Goal: Contribute content: Contribute content

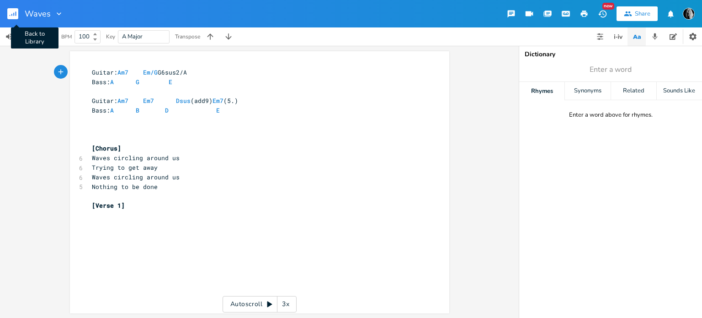
click at [10, 14] on rect "button" at bounding box center [12, 13] width 11 height 11
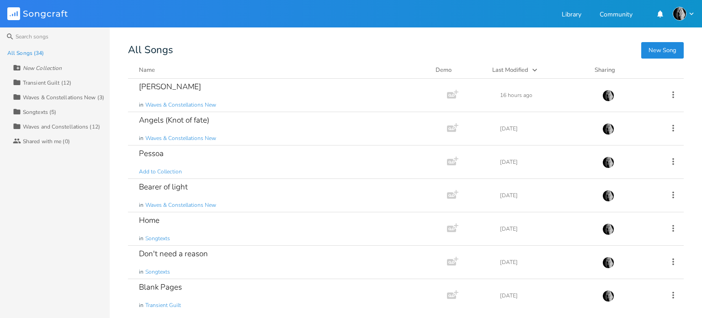
click at [656, 51] on button "New Song" at bounding box center [662, 50] width 43 height 16
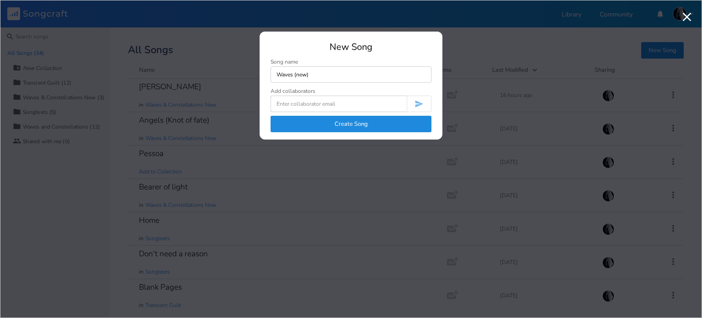
type input "Waves (new)"
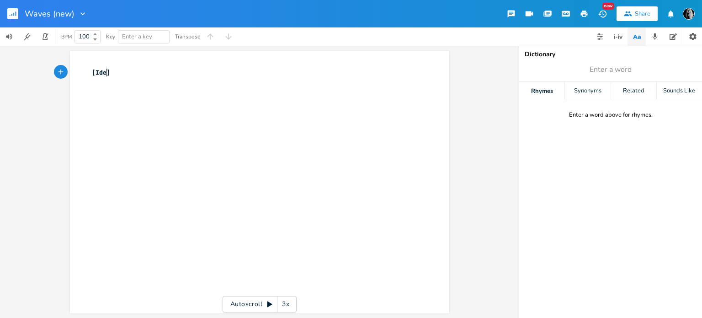
type textarea "Ideas"
paste textarea "W"
drag, startPoint x: 94, startPoint y: 81, endPoint x: 117, endPoint y: 81, distance: 22.8
click at [94, 81] on span "wave of doubt that keeps pulling me under" at bounding box center [167, 82] width 150 height 8
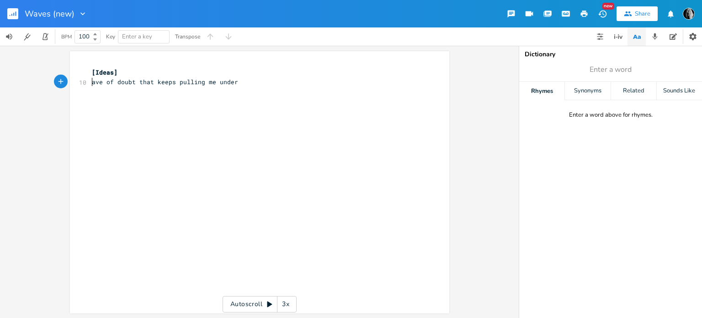
type textarea "W"
type textarea "that"
click at [274, 85] on pre "Wave of doubts keep pulling me under" at bounding box center [255, 82] width 330 height 10
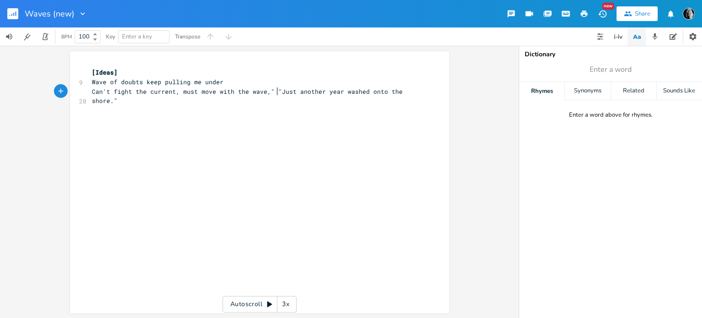
click at [274, 91] on span "Can't fight the current, must move with the wave," "Just another year washed on…" at bounding box center [249, 96] width 314 height 18
type textarea "A"
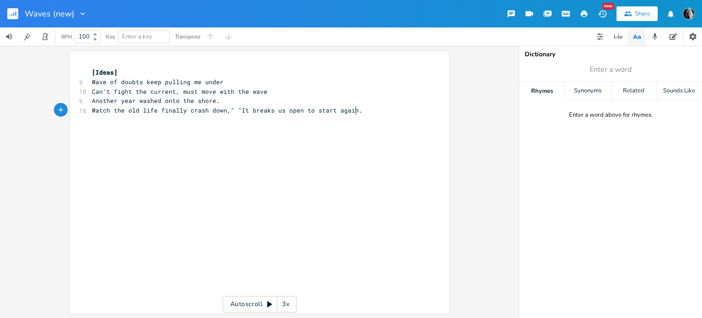
click at [236, 111] on span "Watch the old life finally crash down," "It breaks us open to start again." at bounding box center [227, 110] width 271 height 8
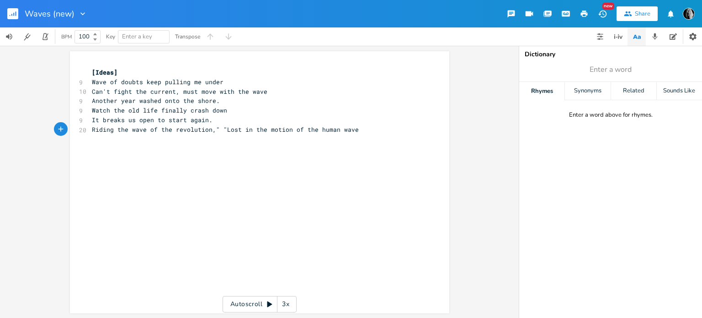
click at [221, 129] on span "Riding the wave of the revolution," "Lost in the motion of the human wave" at bounding box center [225, 129] width 267 height 8
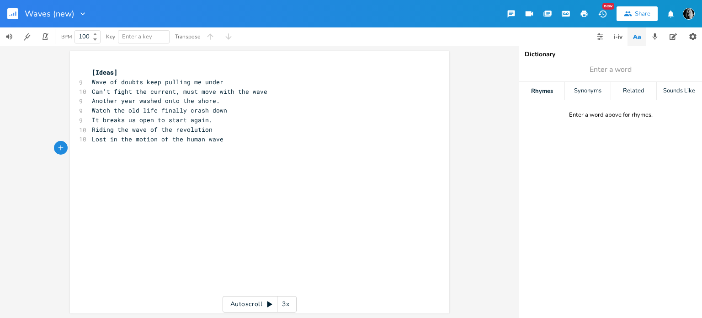
paste textarea """
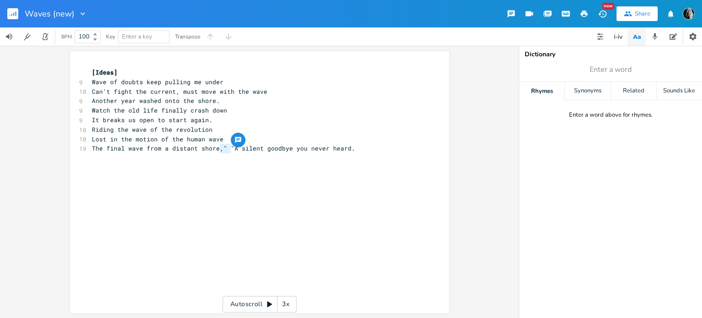
type textarea "," ""
drag, startPoint x: 228, startPoint y: 148, endPoint x: 215, endPoint y: 149, distance: 12.8
click at [215, 149] on span "The final wave from a distant shore," "A silent goodbye you never heard." at bounding box center [223, 148] width 263 height 8
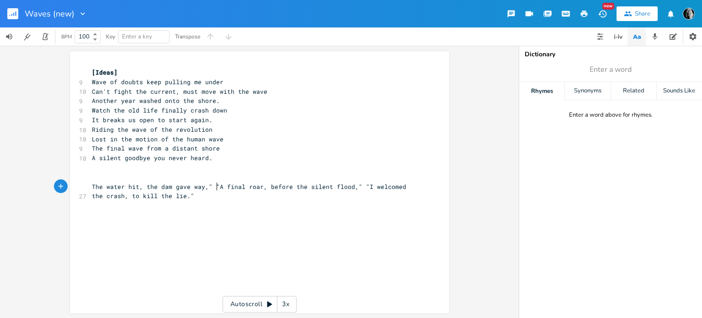
click at [214, 186] on span "The water hit, the dam gave way," "A final roar, before the silent flood," "I w…" at bounding box center [251, 191] width 318 height 18
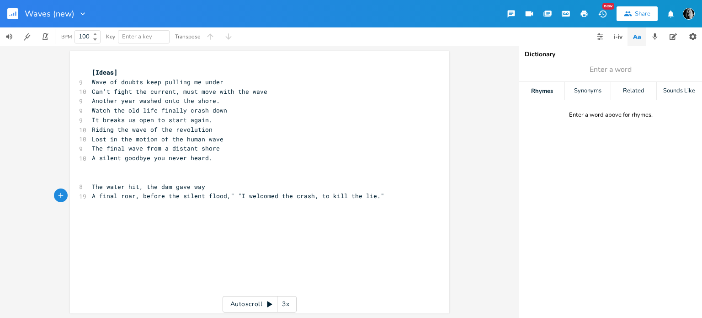
drag, startPoint x: 235, startPoint y: 197, endPoint x: 279, endPoint y: 196, distance: 43.9
click at [235, 197] on span "A final roar, before the silent flood," "I welcomed the crash, to kill the lie."" at bounding box center [238, 195] width 292 height 8
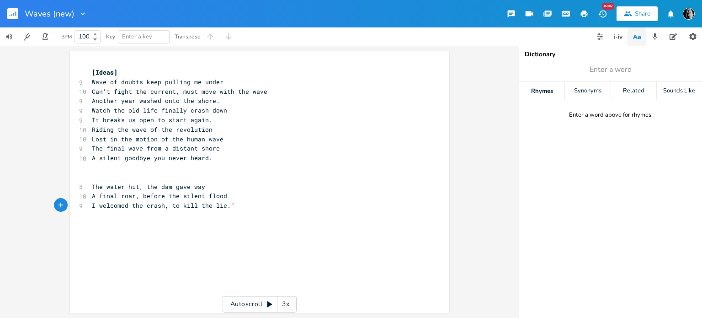
click at [263, 205] on pre "I welcomed the crash, to kill the lie."" at bounding box center [255, 206] width 330 height 10
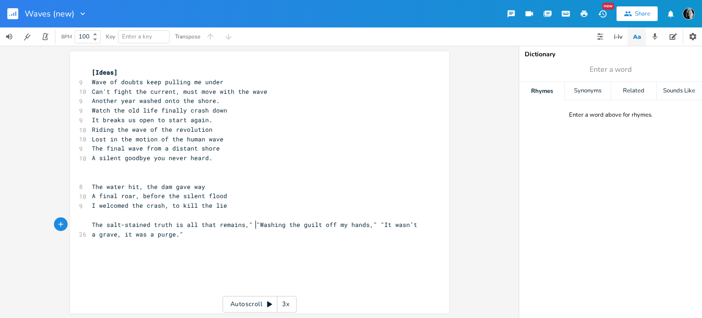
click at [253, 224] on span "The salt-stained truth is all that remains," "Washing the guilt off my hands," …" at bounding box center [256, 229] width 329 height 18
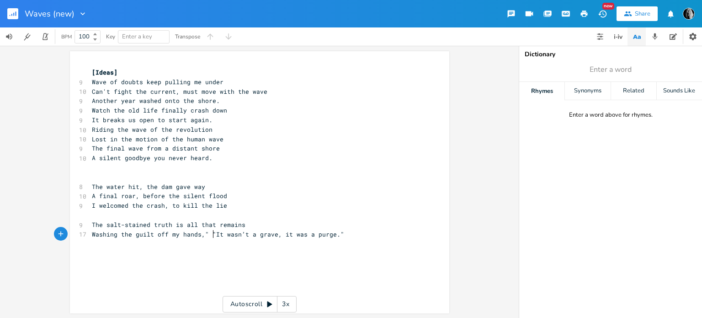
click at [210, 234] on span "Washing the guilt off my hands," "It wasn’t a grave, it was a purge."" at bounding box center [218, 234] width 252 height 8
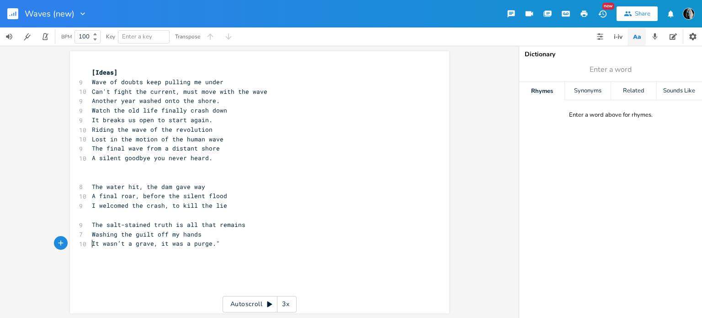
click at [224, 245] on pre "It wasn’t a grave, it was a purge."" at bounding box center [255, 244] width 330 height 10
click at [113, 170] on pre "​" at bounding box center [255, 168] width 330 height 10
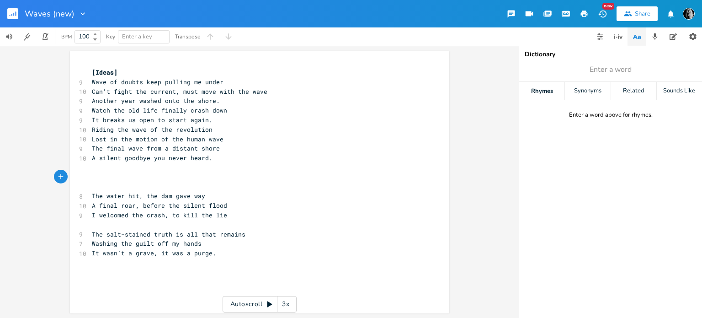
scroll to position [0, 2]
paste textarea "]"
type textarea "[]"
click at [234, 255] on pre "It wasn’t a grave, it was a purge." at bounding box center [255, 253] width 330 height 10
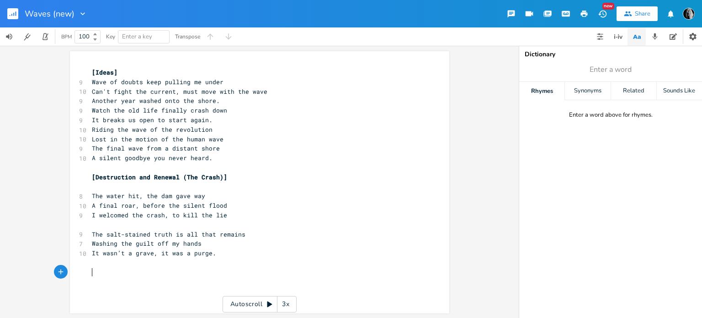
paste textarea """
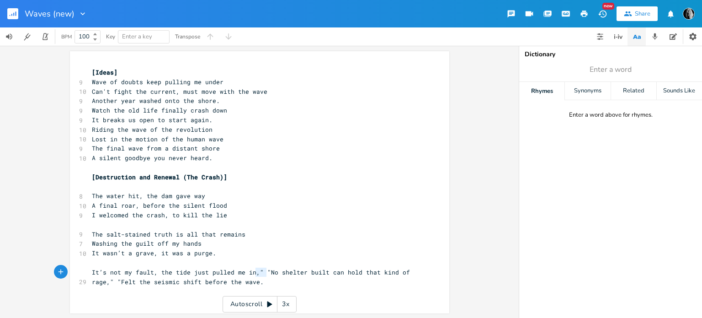
type textarea "," ""
drag, startPoint x: 264, startPoint y: 272, endPoint x: 250, endPoint y: 273, distance: 14.7
click at [250, 272] on span "It’s not my fault, the tide just pulled me in," "No shelter built can hold that…" at bounding box center [253, 277] width 322 height 18
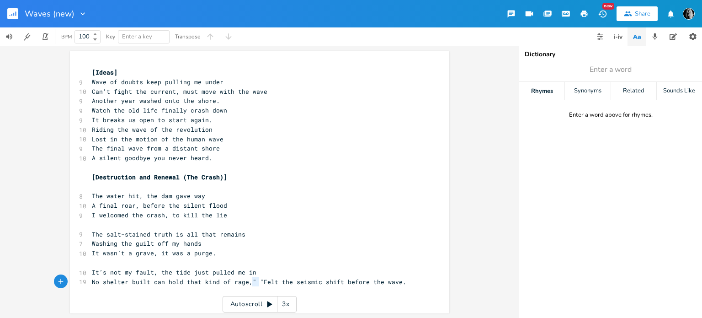
type textarea "," ""
drag, startPoint x: 256, startPoint y: 282, endPoint x: 243, endPoint y: 282, distance: 13.3
click at [243, 282] on span "No shelter built can hold that kind of rage," "Felt the seismic shift before th…" at bounding box center [249, 281] width 314 height 8
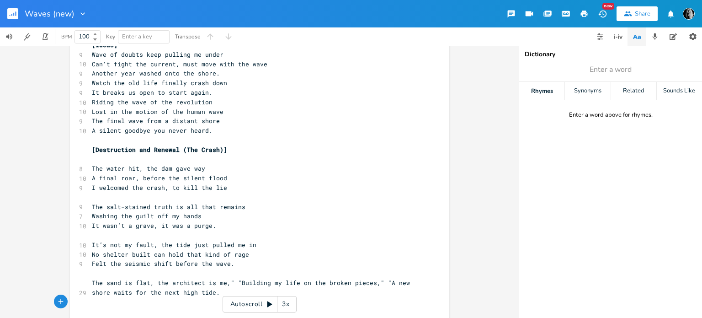
scroll to position [34, 0]
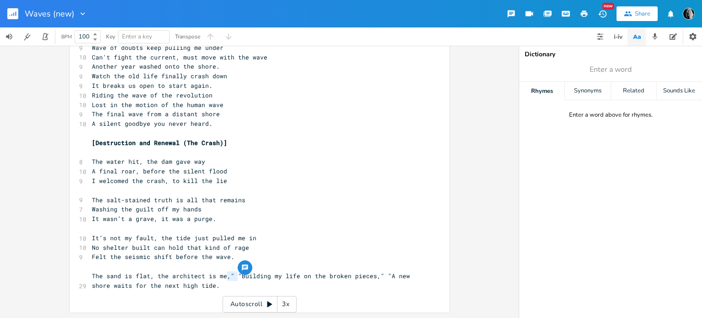
type textarea "," ""
drag, startPoint x: 233, startPoint y: 276, endPoint x: 223, endPoint y: 276, distance: 10.1
click at [223, 276] on span "The sand is flat, the architect is me," "Building my life on the broken pieces,…" at bounding box center [253, 280] width 322 height 18
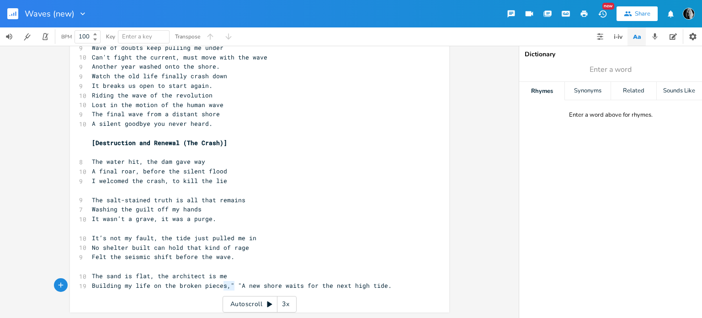
type textarea "," ""
drag, startPoint x: 221, startPoint y: 286, endPoint x: 234, endPoint y: 286, distance: 12.8
click at [234, 286] on span "Building my life on the broken pieces," "A new shore waits for the next high ti…" at bounding box center [242, 285] width 300 height 8
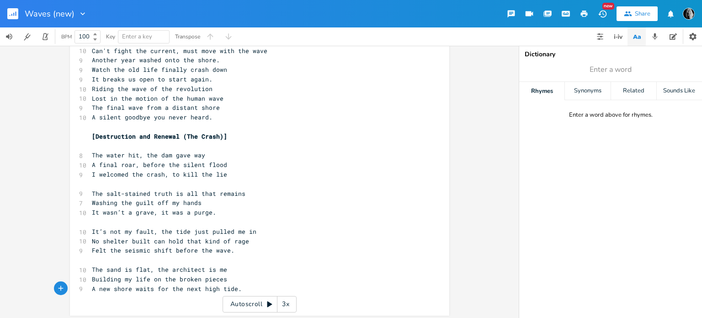
scroll to position [44, 0]
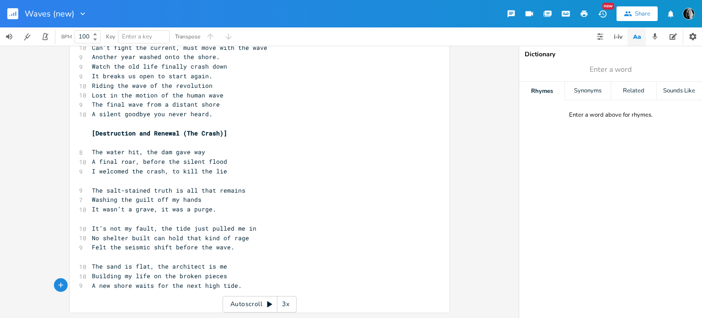
click at [255, 284] on pre "A new shore waits for the next high tide." at bounding box center [255, 286] width 330 height 10
paste textarea "]"
type textarea "[]"
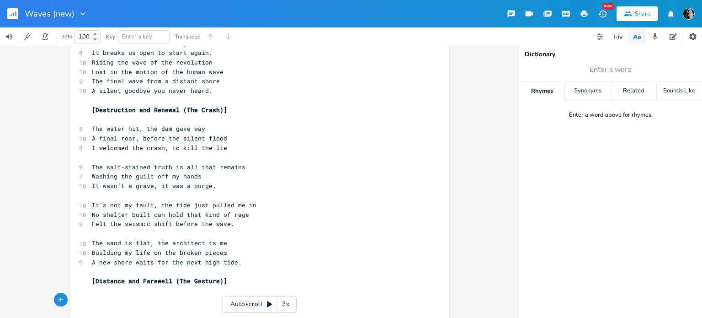
paste textarea """
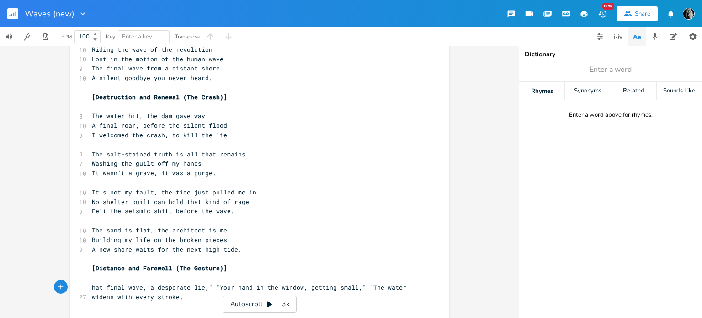
scroll to position [91, 0]
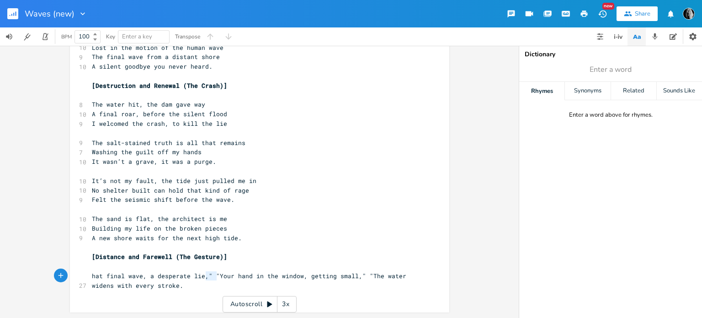
type textarea "," ""
drag, startPoint x: 214, startPoint y: 276, endPoint x: 201, endPoint y: 275, distance: 13.7
click at [201, 275] on span "hat final wave, a desperate lie," "Your hand in the window, getting small," "Th…" at bounding box center [251, 280] width 318 height 18
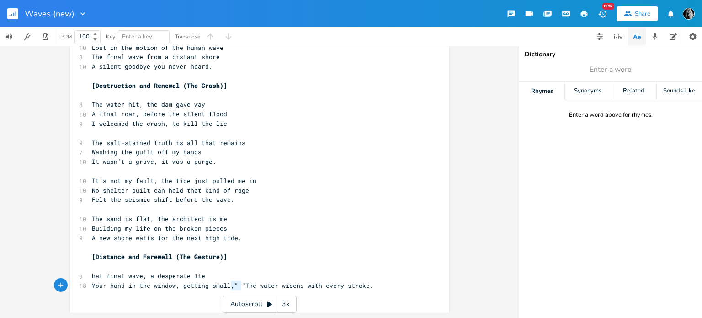
type textarea "," ""
drag, startPoint x: 239, startPoint y: 285, endPoint x: 226, endPoint y: 284, distance: 13.3
click at [226, 284] on span "Your hand in the window, getting small," "The water widens with every stroke." at bounding box center [233, 285] width 282 height 8
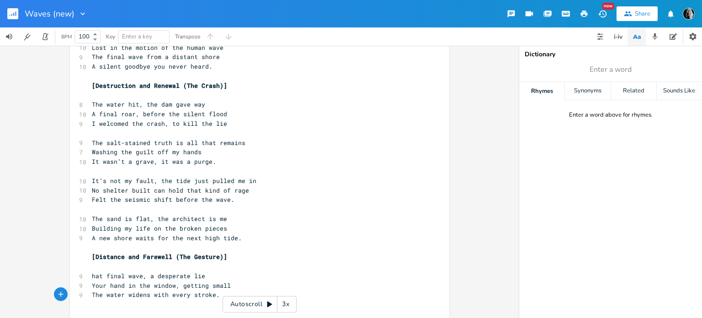
scroll to position [101, 0]
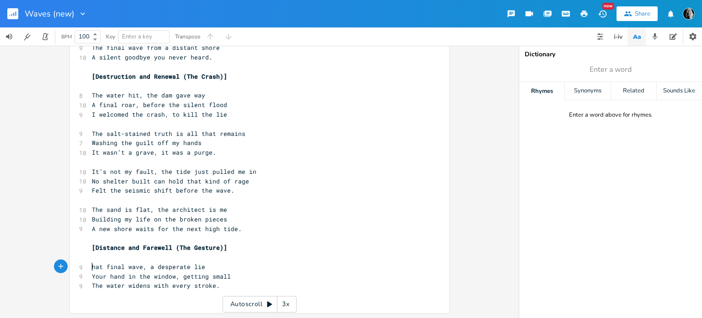
click at [92, 267] on span "hat final wave, a desperate lie" at bounding box center [148, 266] width 113 height 8
type textarea "T"
click at [225, 286] on pre "The water widens with every stroke." at bounding box center [255, 286] width 330 height 10
paste textarea """
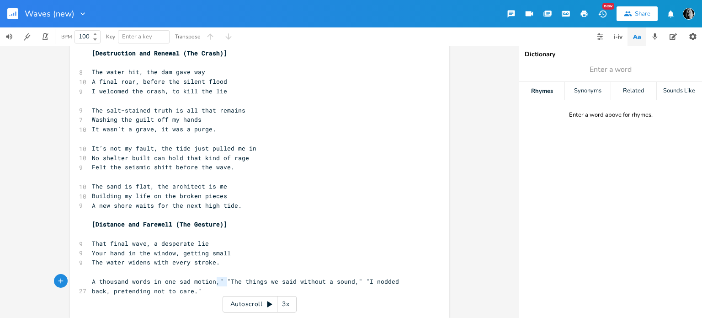
type textarea "," ""
drag, startPoint x: 226, startPoint y: 281, endPoint x: 211, endPoint y: 282, distance: 14.7
click at [211, 282] on span "A thousand words in one sad motion," "The things we said without a sound," "I n…" at bounding box center [247, 286] width 311 height 18
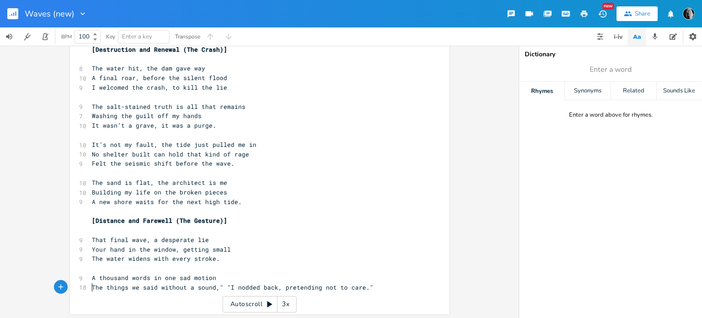
scroll to position [129, 0]
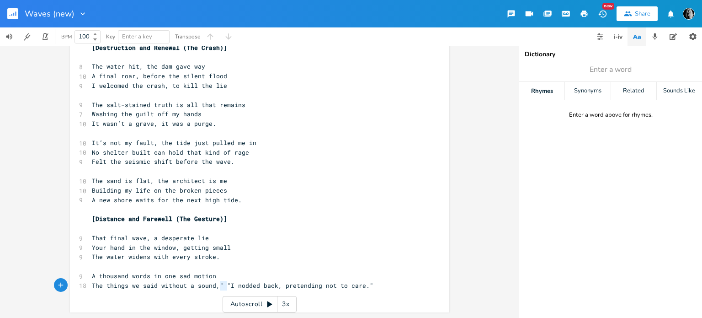
type textarea "," ""
drag, startPoint x: 224, startPoint y: 286, endPoint x: 212, endPoint y: 287, distance: 12.4
click at [212, 287] on span "The things we said without a sound," "I nodded back, pretending not to care."" at bounding box center [233, 285] width 282 height 8
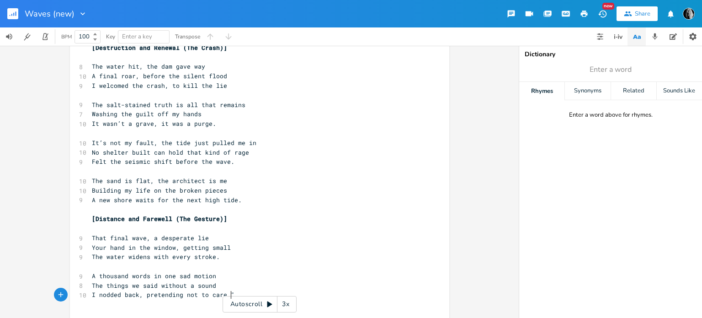
click at [235, 294] on pre "I nodded back, pretending not to care."" at bounding box center [255, 295] width 330 height 10
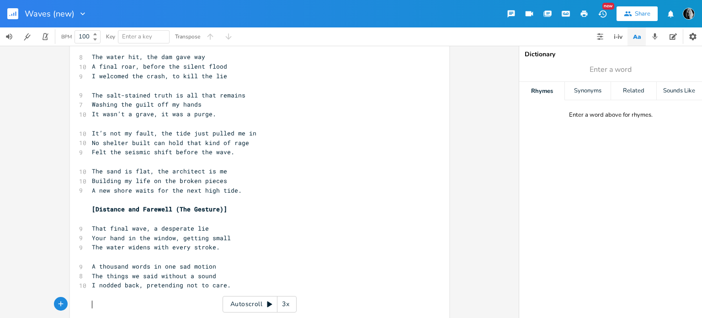
paste textarea """
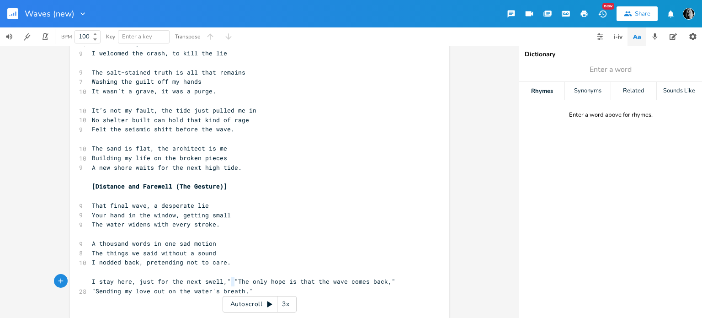
type textarea "," ""
drag, startPoint x: 231, startPoint y: 282, endPoint x: 218, endPoint y: 283, distance: 12.9
click at [218, 283] on span "I stay here, just for the next swell," "The only hope is that the wave comes ba…" at bounding box center [245, 286] width 307 height 18
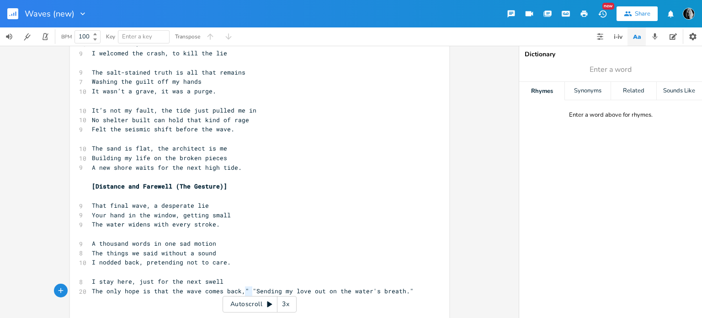
type textarea "," ""
drag, startPoint x: 249, startPoint y: 291, endPoint x: 237, endPoint y: 292, distance: 12.4
click at [237, 292] on span "The only hope is that the wave comes back," "Sending my love out on the water's…" at bounding box center [253, 291] width 322 height 8
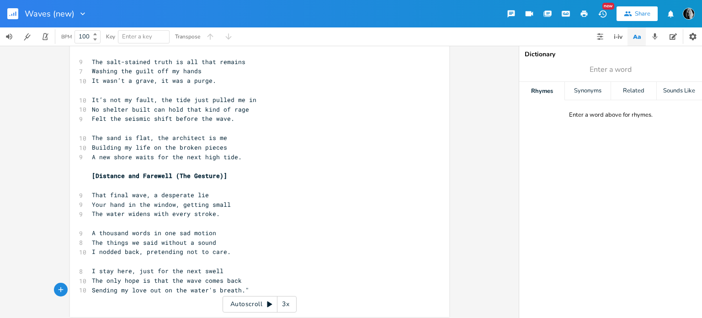
scroll to position [177, 0]
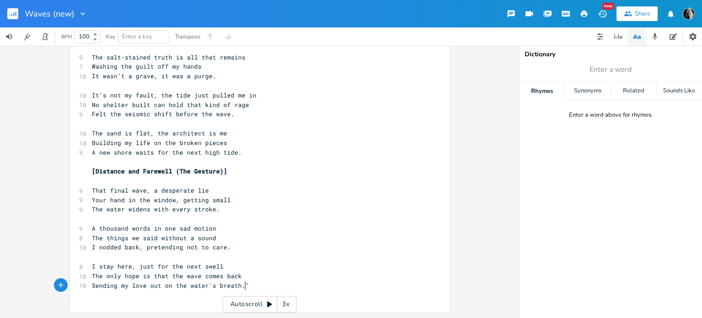
click at [252, 287] on pre "Sending my love out on the water's breath."" at bounding box center [255, 286] width 330 height 10
paste textarea """
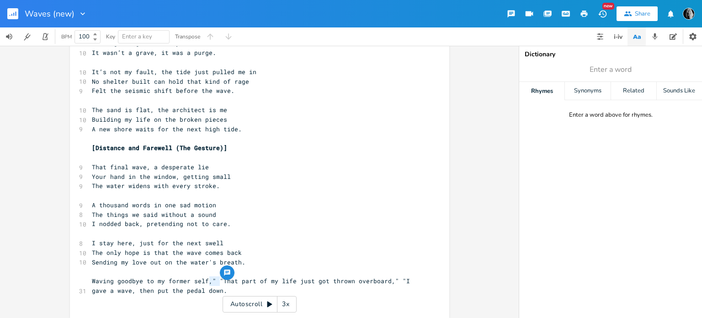
type textarea "," ""
drag, startPoint x: 218, startPoint y: 279, endPoint x: 205, endPoint y: 282, distance: 13.1
click at [205, 282] on span "Waving goodbye to my former self," "That part of my life just got thrown overbo…" at bounding box center [253, 285] width 322 height 18
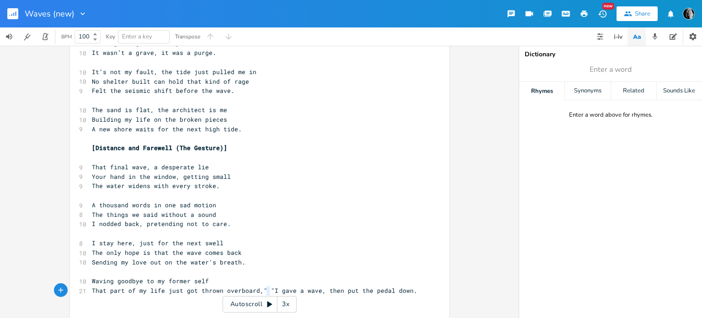
type textarea "," ""
drag, startPoint x: 266, startPoint y: 291, endPoint x: 254, endPoint y: 292, distance: 12.3
click at [254, 292] on span "That part of my life just got thrown overboard," "I gave a wave, then put the p…" at bounding box center [254, 290] width 325 height 8
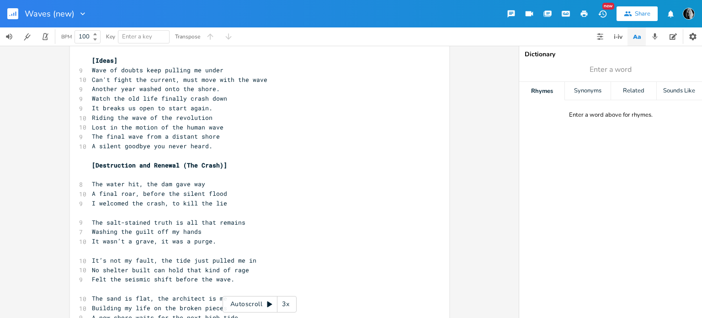
scroll to position [0, 0]
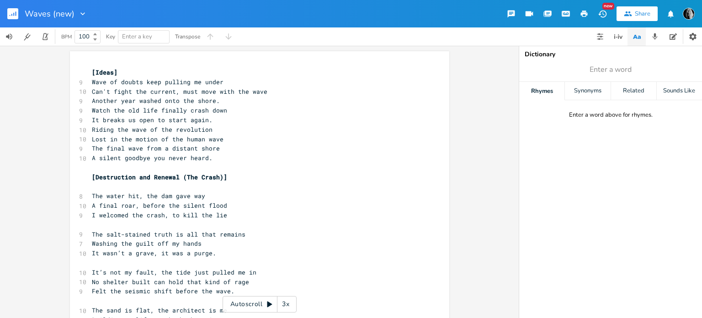
click at [250, 161] on pre "A silent goodbye you never heard." at bounding box center [255, 158] width 330 height 10
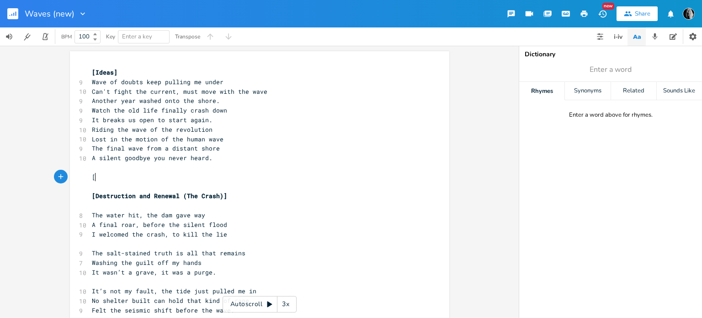
paste textarea "]"
type textarea "[]"
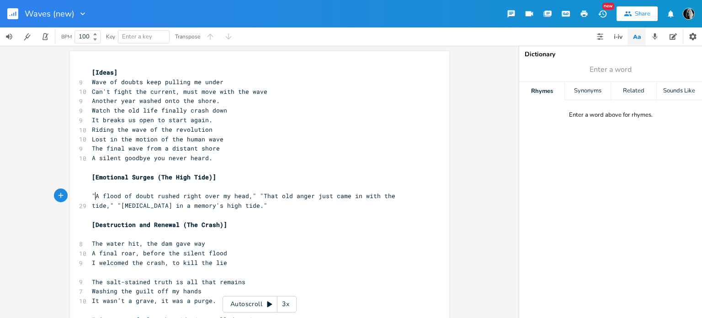
click at [93, 197] on span ""A flood of doubt rushed right over my head," "That old anger just came in with…" at bounding box center [245, 200] width 307 height 18
type textarea "," ""
drag, startPoint x: 254, startPoint y: 195, endPoint x: 240, endPoint y: 196, distance: 13.3
click at [240, 196] on span "A flood of doubt rushed right over my head," "That old anger just came in with …" at bounding box center [256, 200] width 329 height 18
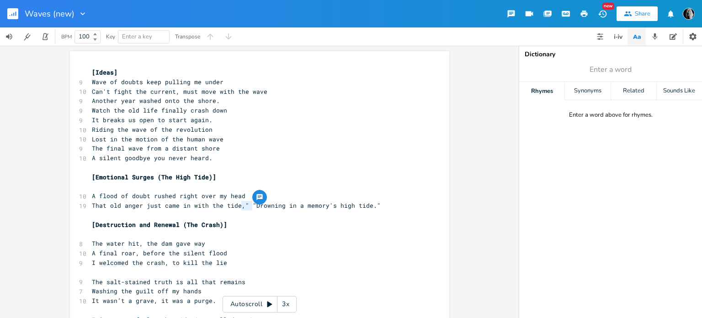
type textarea "," ""
drag, startPoint x: 250, startPoint y: 205, endPoint x: 237, endPoint y: 206, distance: 12.8
click at [237, 206] on span "That old anger just came in with the tide," "Drowning in a memory's high tide."" at bounding box center [236, 205] width 289 height 8
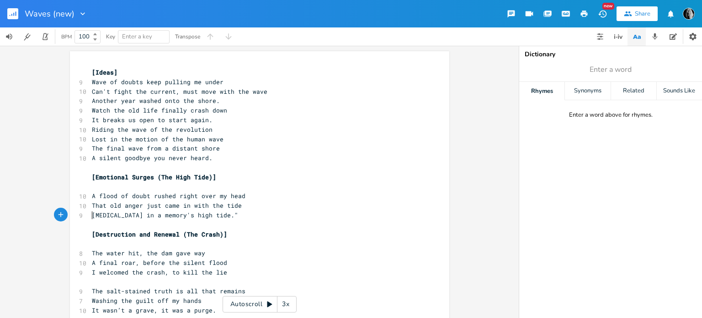
click at [225, 214] on pre "[MEDICAL_DATA] in a memory's high tide."" at bounding box center [255, 215] width 330 height 10
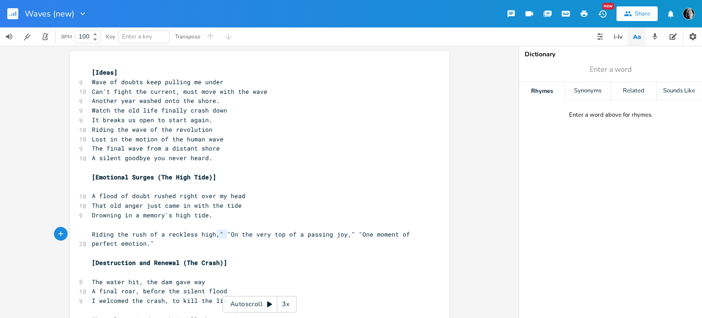
type textarea "," ""
drag, startPoint x: 224, startPoint y: 233, endPoint x: 212, endPoint y: 233, distance: 12.8
click at [212, 233] on span "Riding the rush of a reckless high," "On the very top of a passing joy," "One m…" at bounding box center [253, 239] width 322 height 18
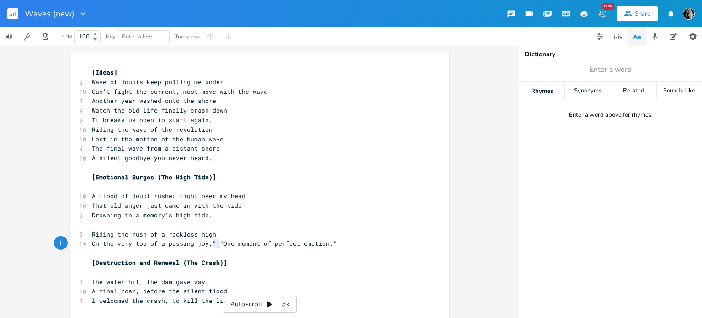
type textarea "," ""
drag, startPoint x: 216, startPoint y: 243, endPoint x: 203, endPoint y: 244, distance: 13.4
click at [203, 244] on span "On the very top of a passing joy," "One moment of perfect emotion."" at bounding box center [214, 243] width 245 height 8
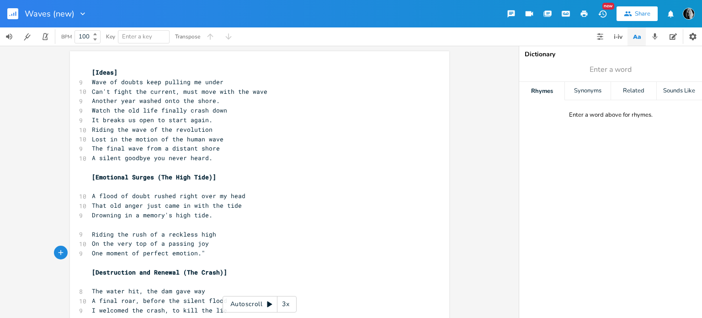
click at [209, 253] on pre "One moment of perfect emotion."" at bounding box center [255, 253] width 330 height 10
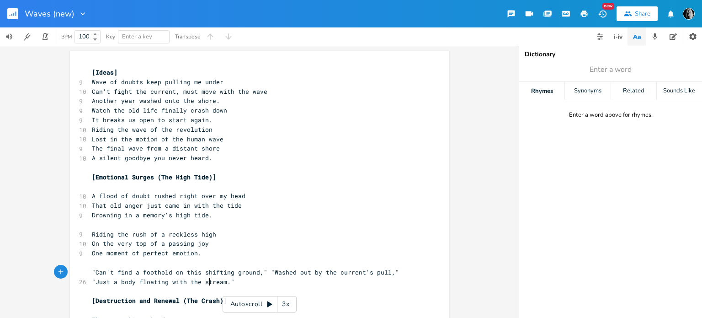
click at [93, 270] on span ""Can't find a foothold on this shifting ground," "Washed out by the current's p…" at bounding box center [247, 277] width 311 height 18
type textarea "," ""
drag, startPoint x: 264, startPoint y: 272, endPoint x: 250, endPoint y: 273, distance: 13.7
click at [250, 273] on span "Can't find a foothold on this shifting ground," "Washed out by the current's pu…" at bounding box center [256, 277] width 329 height 18
type textarea "," ""
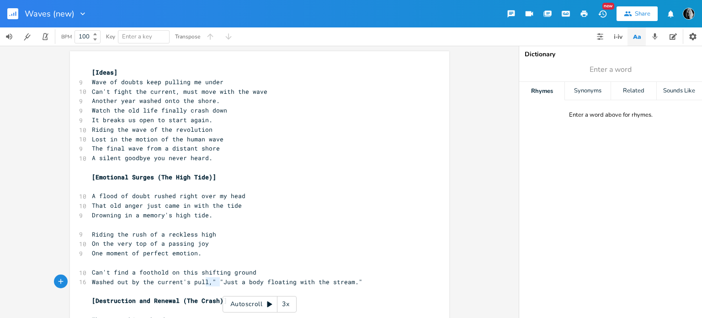
drag, startPoint x: 217, startPoint y: 282, endPoint x: 203, endPoint y: 284, distance: 14.4
click at [203, 284] on span "Washed out by the current's pull," "Just a body floating with the stream."" at bounding box center [227, 281] width 271 height 8
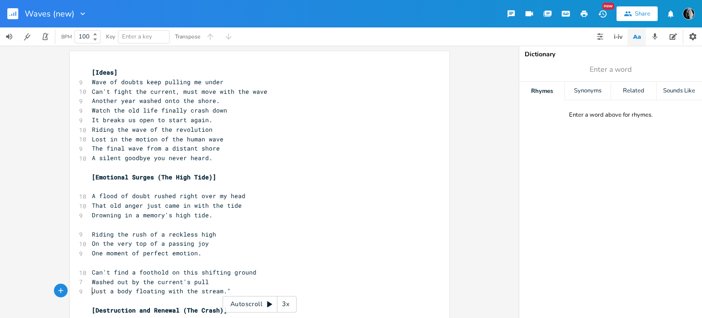
click at [226, 290] on pre "Just a body floating with the stream."" at bounding box center [255, 291] width 330 height 10
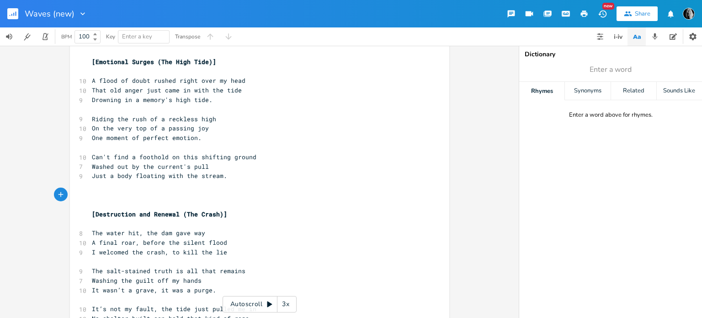
scroll to position [137, 0]
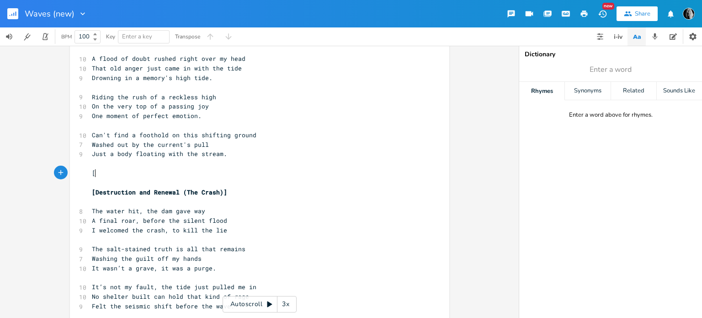
paste textarea "]"
type textarea "[]"
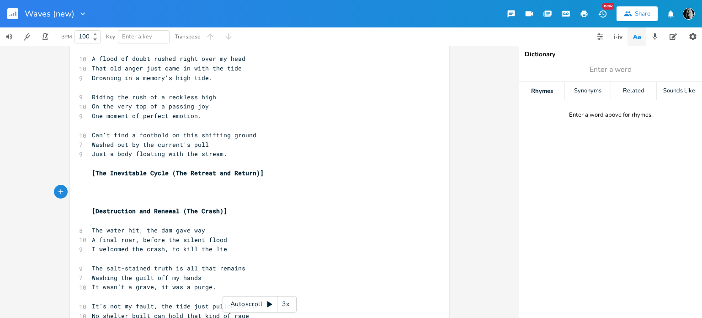
paste textarea """
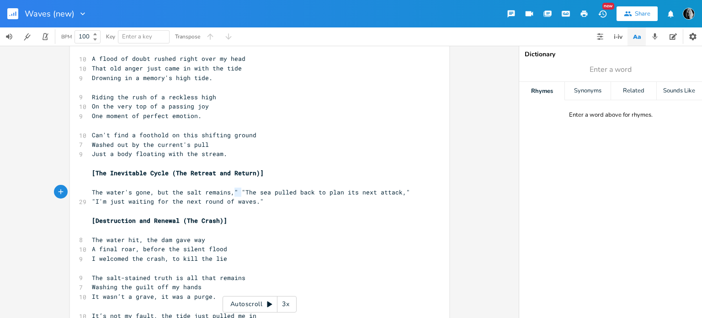
type textarea "" ""
drag, startPoint x: 239, startPoint y: 192, endPoint x: 227, endPoint y: 192, distance: 12.8
click at [227, 192] on span "The water's gone, but the salt remains," "The sea pulled back to plan its next …" at bounding box center [253, 197] width 322 height 18
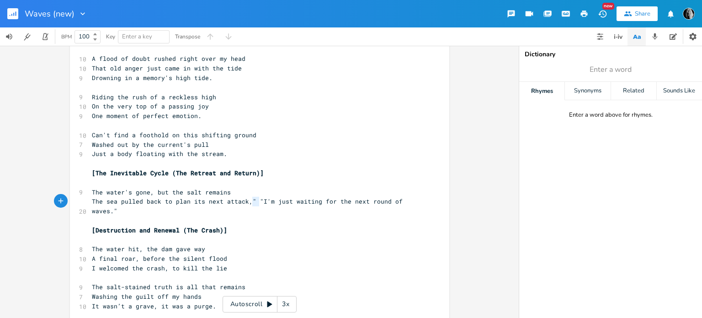
type textarea "," ""
drag, startPoint x: 255, startPoint y: 201, endPoint x: 243, endPoint y: 202, distance: 12.8
click at [243, 202] on span "The sea pulled back to plan its next attack," "I'm just waiting for the next ro…" at bounding box center [249, 206] width 314 height 18
click at [258, 211] on pre "I'm just waiting for the next round of waves."" at bounding box center [255, 211] width 330 height 10
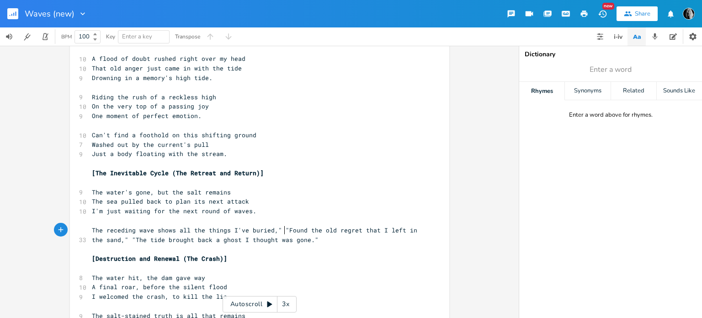
click at [281, 229] on span "The receding wave shows all the things I've buried," "Found the old regret that…" at bounding box center [256, 235] width 329 height 18
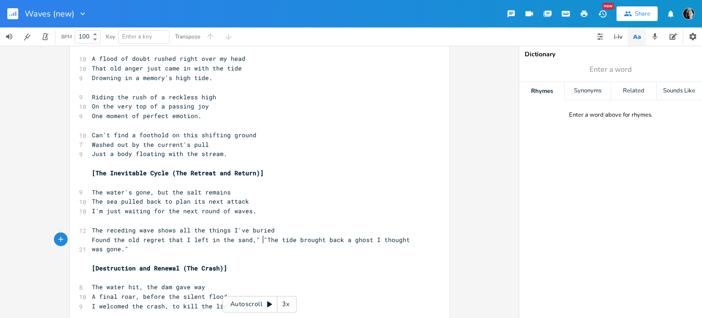
click at [259, 239] on span "Found the old regret that I left in the sand," "The tide brought back a ghost I…" at bounding box center [253, 244] width 322 height 18
click at [313, 244] on pre "Found the old regret that I left in the sand" at bounding box center [255, 240] width 330 height 10
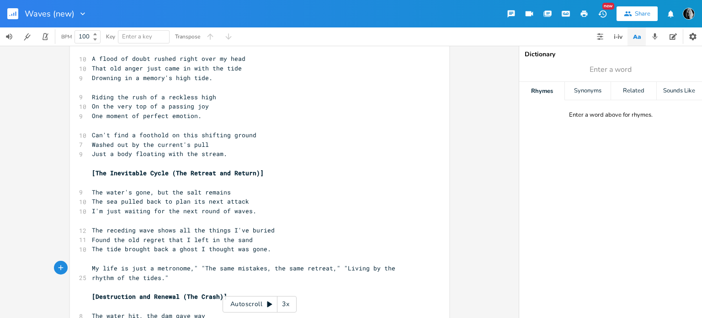
click at [201, 267] on span "My life is just a metronome," "The same mistakes, the same retreat," "Living by…" at bounding box center [245, 273] width 307 height 18
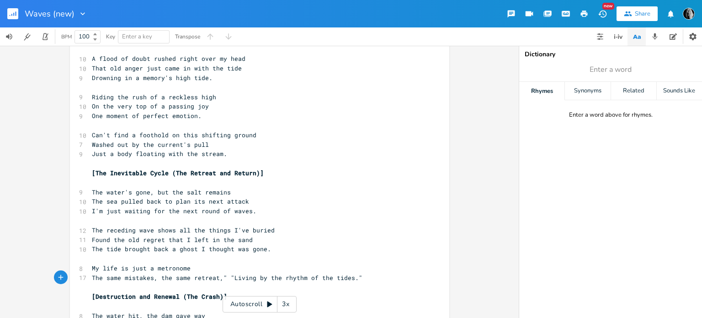
click at [229, 277] on span "The same mistakes, the same retreat," "Living by the rhythm of the tides."" at bounding box center [227, 277] width 271 height 8
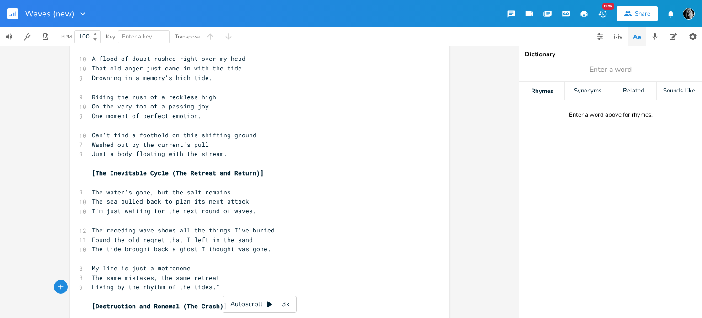
click at [246, 284] on pre "Living by the rhythm of the tides."" at bounding box center [255, 287] width 330 height 10
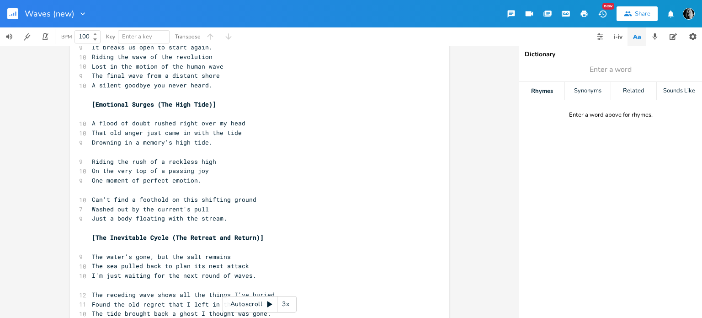
scroll to position [0, 0]
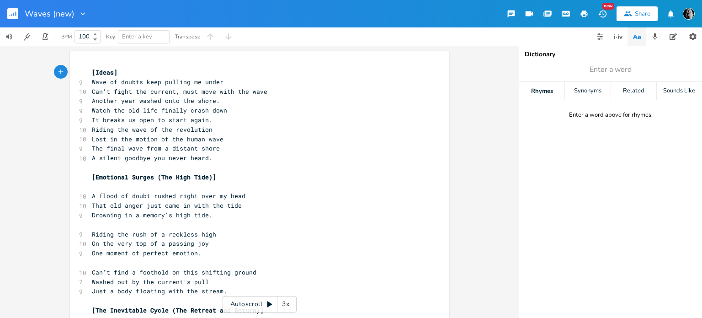
click at [90, 71] on pre "[Ideas]" at bounding box center [255, 73] width 330 height 10
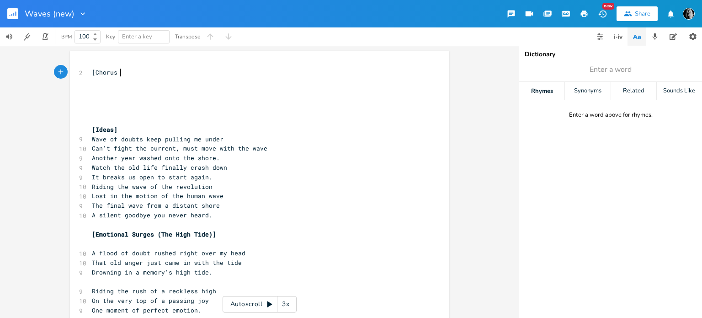
type textarea "[Chorus 9"
type textarea "]"
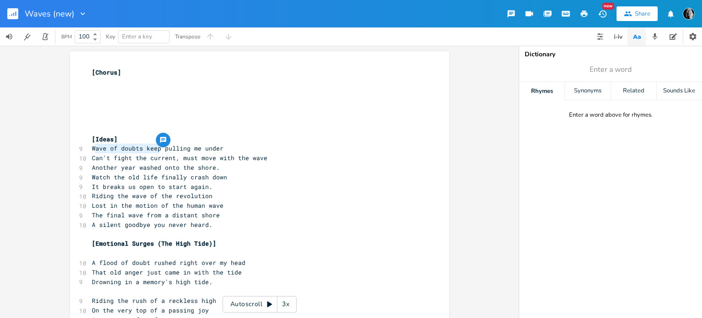
type textarea "ave of doubts keep pul"
drag, startPoint x: 91, startPoint y: 149, endPoint x: 170, endPoint y: 152, distance: 79.6
click at [170, 152] on span "Wave of doubts keep pulling me under" at bounding box center [158, 148] width 132 height 8
click at [141, 155] on span "Can't fight the current, must move with the wave" at bounding box center [179, 158] width 175 height 8
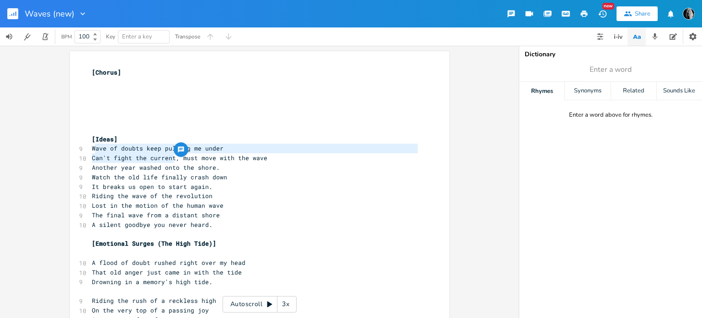
type textarea "Wave of doubts keep pulling me under Can't fight the current"
drag, startPoint x: 171, startPoint y: 159, endPoint x: 89, endPoint y: 150, distance: 82.7
click at [103, 85] on pre "​" at bounding box center [255, 82] width 330 height 10
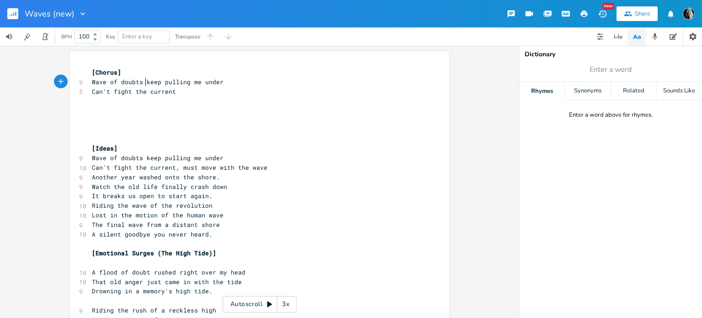
click at [143, 81] on span "Wave of doubts keep pulling me under" at bounding box center [158, 82] width 132 height 8
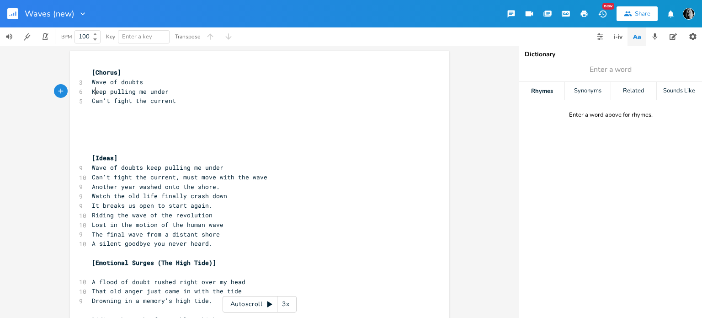
scroll to position [0, 3]
type textarea "K"
click at [102, 81] on span "Wave of doubts" at bounding box center [117, 82] width 51 height 8
type textarea "s"
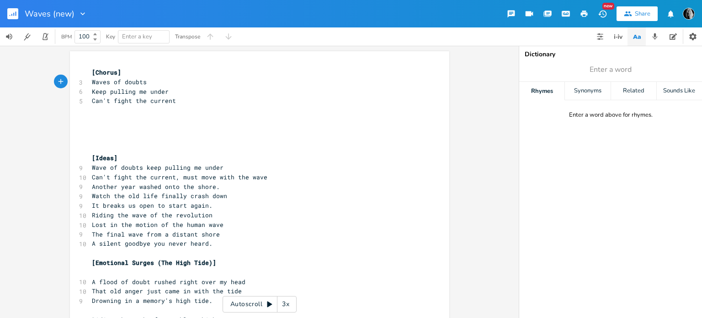
click at [144, 83] on span "Waves of doubts" at bounding box center [119, 82] width 55 height 8
type textarea "Watch the old life finally crash down"
drag, startPoint x: 223, startPoint y: 197, endPoint x: 90, endPoint y: 196, distance: 133.0
click at [90, 196] on pre "Watch the old life finally crash down" at bounding box center [255, 196] width 330 height 10
click at [110, 115] on pre "​" at bounding box center [255, 111] width 330 height 10
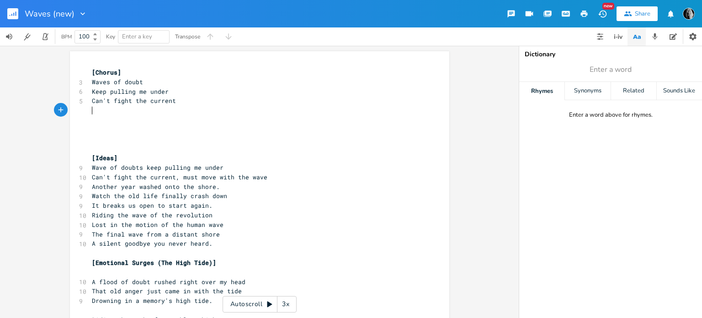
paste textarea "t"
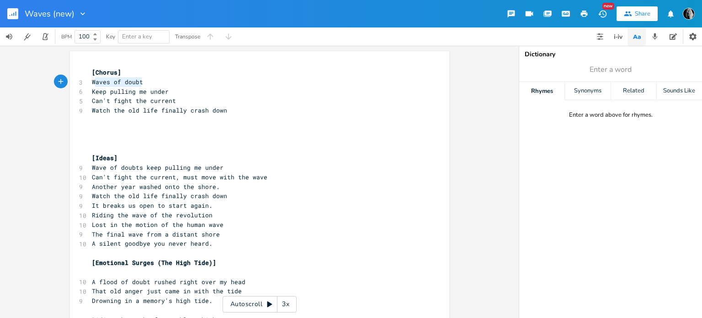
type textarea "Waves of doubt"
drag, startPoint x: 140, startPoint y: 81, endPoint x: 90, endPoint y: 80, distance: 50.7
click at [92, 80] on span "Waves of doubt" at bounding box center [117, 82] width 51 height 8
click at [182, 102] on pre "Can't fight the current" at bounding box center [255, 101] width 330 height 10
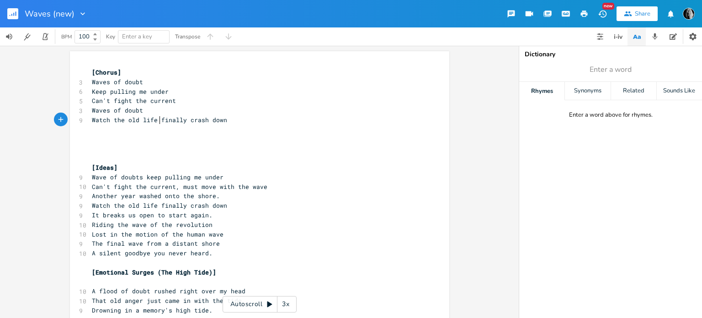
click at [158, 119] on span "Watch the old life finally crash down" at bounding box center [159, 120] width 135 height 8
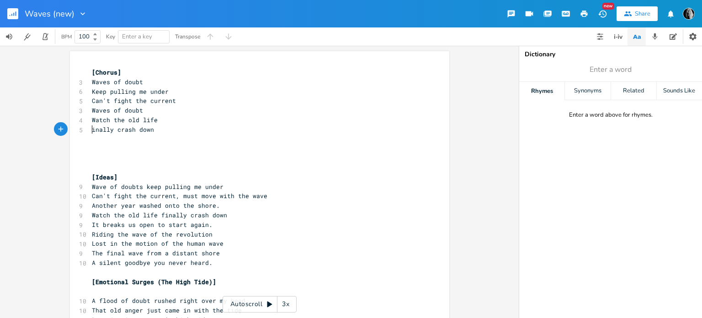
type textarea "F"
drag, startPoint x: 111, startPoint y: 91, endPoint x: 89, endPoint y: 92, distance: 22.0
click at [92, 92] on span "Keep pulling me under" at bounding box center [130, 91] width 77 height 8
type textarea "P"
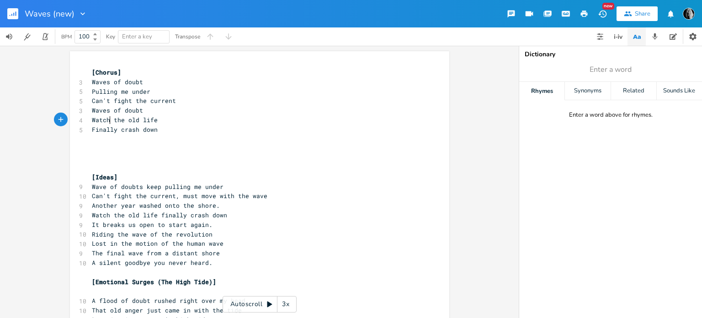
click at [107, 121] on span "Watch the old life" at bounding box center [125, 120] width 66 height 8
type textarea "ing"
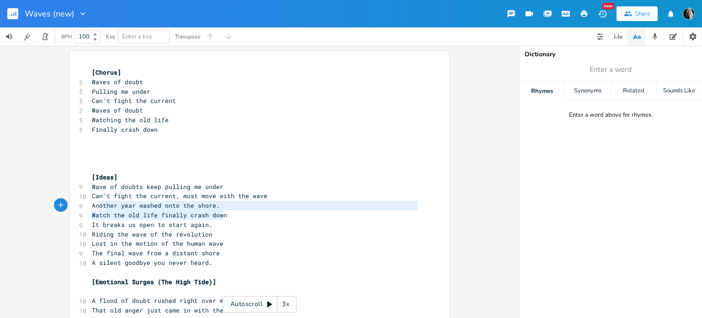
type textarea "Another year washed onto the shore. Watch the old life finally crash down"
drag, startPoint x: 237, startPoint y: 214, endPoint x: 90, endPoint y: 206, distance: 147.4
click at [100, 151] on pre "​" at bounding box center [255, 148] width 330 height 10
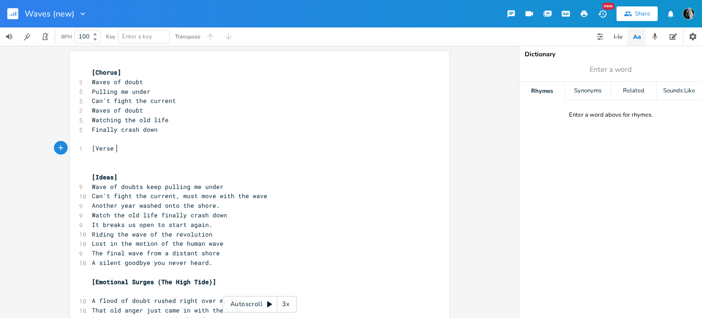
scroll to position [0, 22]
type textarea "[Verse 1]"
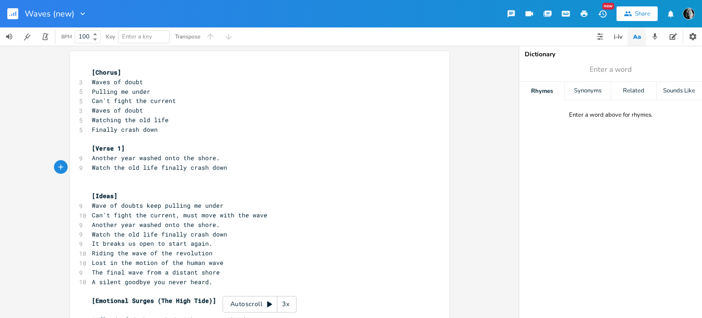
scroll to position [91, 0]
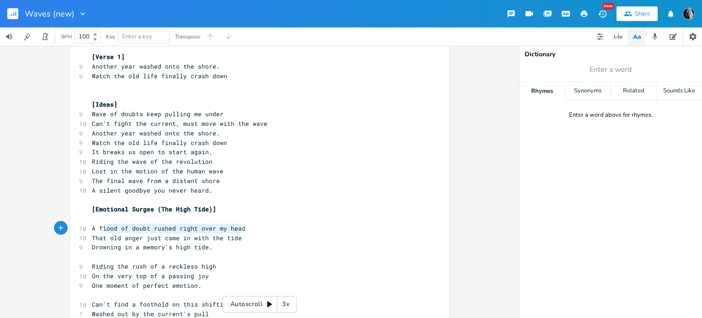
type textarea "A flood of doubt rushed right over my head"
drag, startPoint x: 244, startPoint y: 228, endPoint x: 83, endPoint y: 228, distance: 160.9
click at [90, 228] on div "10 A flood of doubt rushed right over my head" at bounding box center [255, 228] width 330 height 10
click at [230, 74] on pre "Watch the old life finally crash down" at bounding box center [255, 76] width 330 height 10
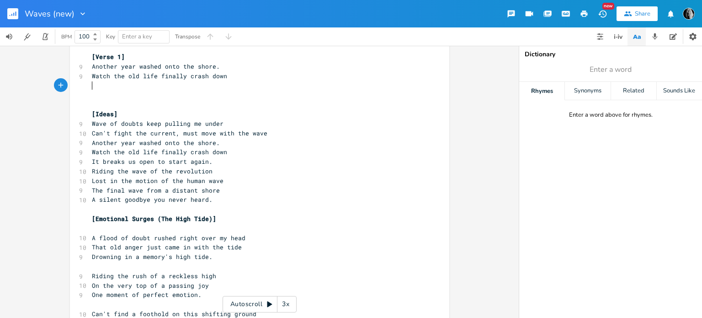
paste textarea "f"
drag, startPoint x: 128, startPoint y: 86, endPoint x: 90, endPoint y: 87, distance: 38.9
click at [92, 87] on span "A flood of doubt rushed right over my head" at bounding box center [169, 85] width 154 height 8
type textarea "Another"
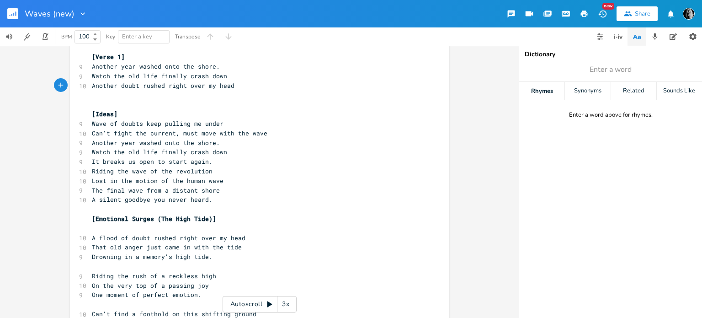
click at [178, 86] on span "Another doubt rushed right over my head" at bounding box center [163, 85] width 143 height 8
type textarea "right"
click at [178, 86] on span "Another doubt rushed right over my head" at bounding box center [163, 85] width 143 height 8
type textarea "Drowning in a memory's high tide."
drag, startPoint x: 208, startPoint y: 257, endPoint x: 90, endPoint y: 258, distance: 118.8
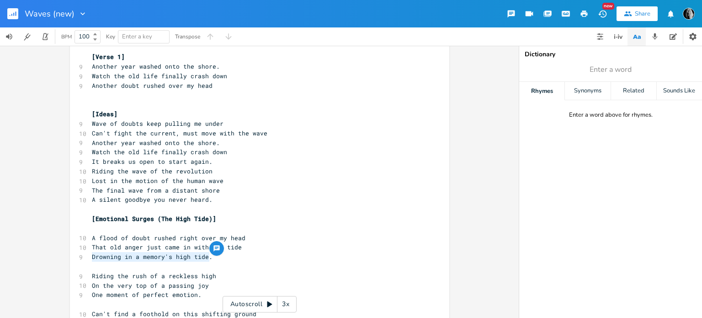
click at [90, 258] on pre "Drowning in a memory's high tide." at bounding box center [255, 257] width 330 height 10
click at [212, 87] on pre "Another doubt rushed over my head" at bounding box center [255, 86] width 330 height 10
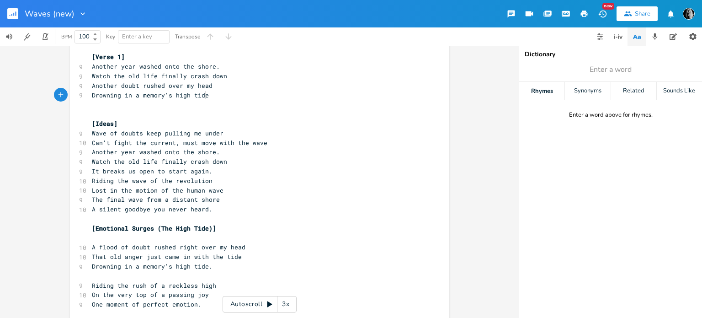
click at [218, 69] on pre "Another year washed onto the shore." at bounding box center [255, 67] width 330 height 10
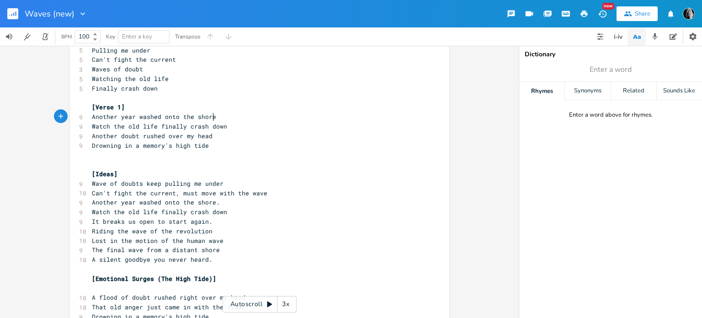
scroll to position [46, 0]
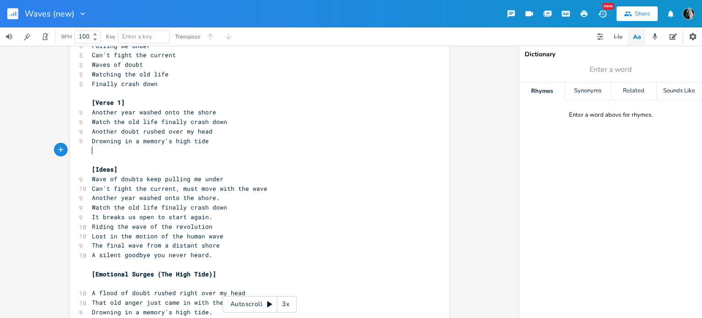
click at [234, 146] on pre "​" at bounding box center [255, 150] width 330 height 10
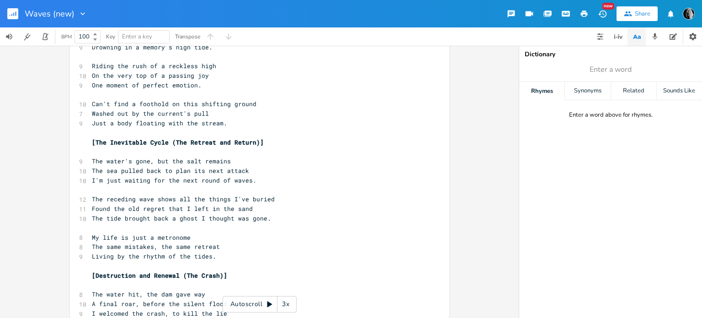
scroll to position [274, 0]
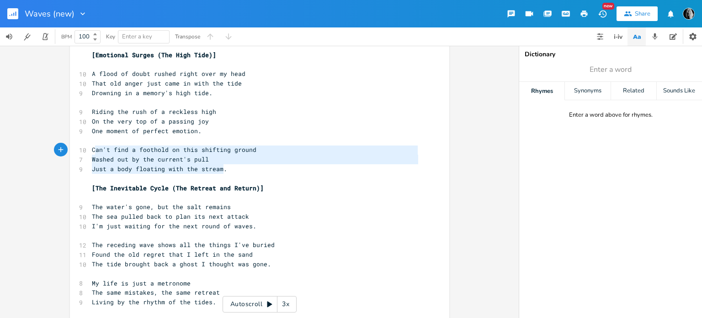
type textarea "Can't find a foothold on this shifting ground Washed out by the current's pull …"
drag, startPoint x: 228, startPoint y: 170, endPoint x: 90, endPoint y: 152, distance: 140.1
click at [90, 152] on div "[Chorus] 3 Waves of doubt 5 Pulling me under 5 Can't fight the current 3 Waves …" at bounding box center [255, 225] width 330 height 865
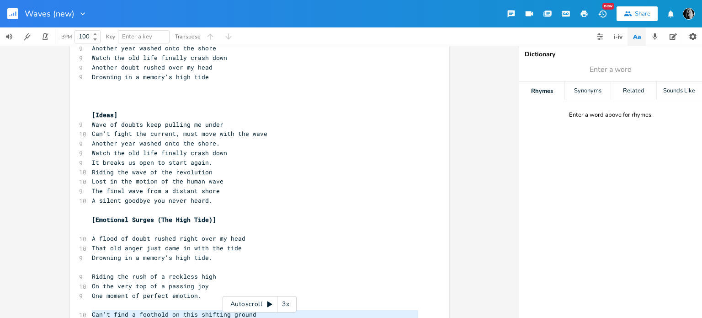
scroll to position [0, 0]
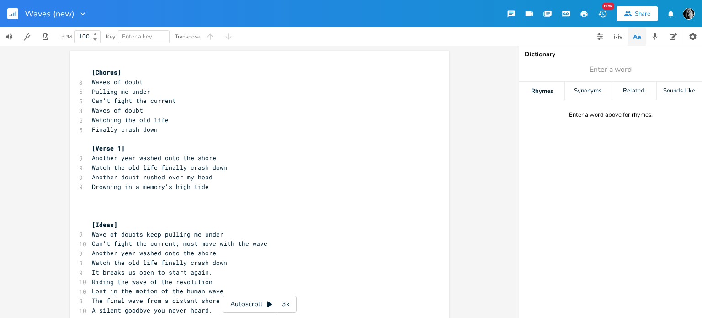
click at [134, 199] on pre "​" at bounding box center [255, 196] width 330 height 10
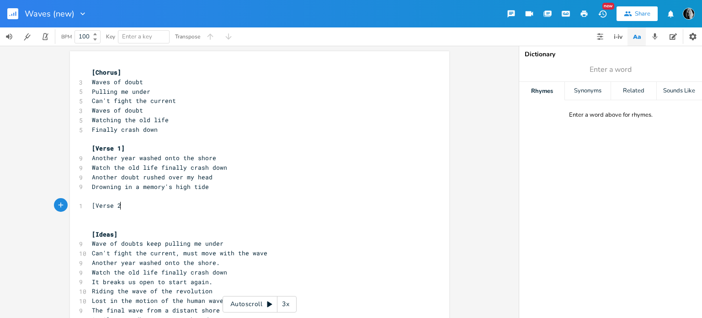
type textarea "[Verse 2]"
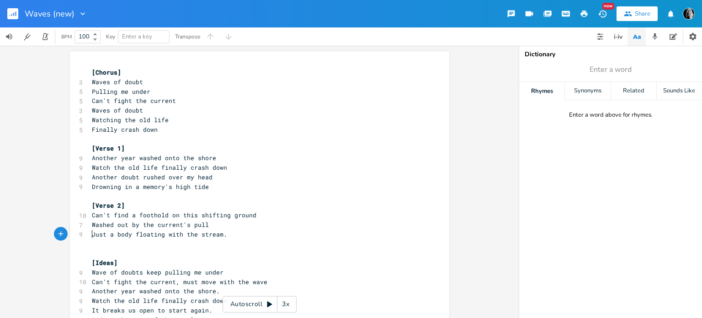
click at [92, 234] on span "Just a body floating with the stream." at bounding box center [159, 234] width 135 height 8
click at [580, 95] on div "Synonyms" at bounding box center [587, 91] width 45 height 18
type input "totally"
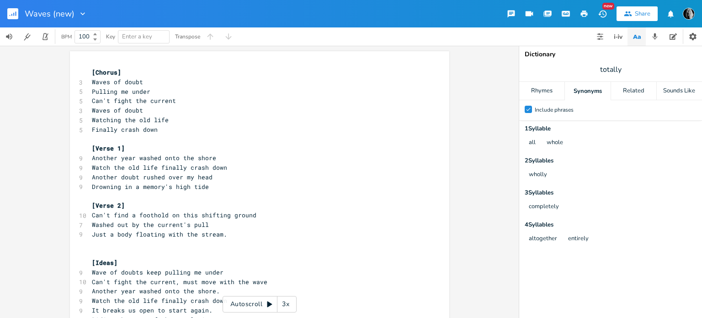
click at [92, 225] on span "Washed out by the current's pull" at bounding box center [150, 224] width 117 height 8
type textarea "Entirely w"
click at [223, 235] on pre "Just a body floating with the stream." at bounding box center [255, 234] width 330 height 10
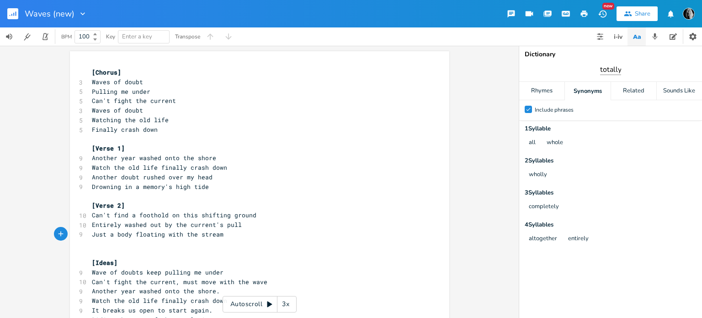
click at [605, 70] on input "totally" at bounding box center [610, 69] width 21 height 11
type input "stream"
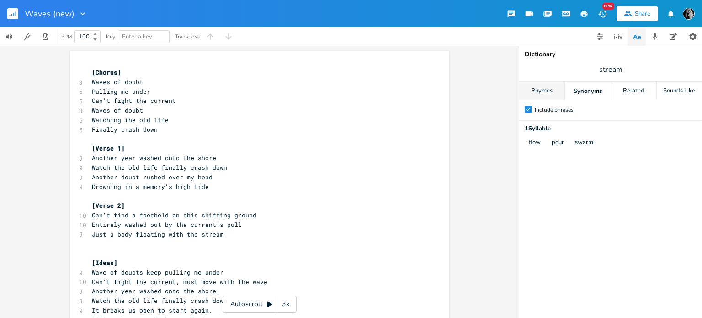
click at [552, 95] on div "Rhymes" at bounding box center [541, 91] width 45 height 18
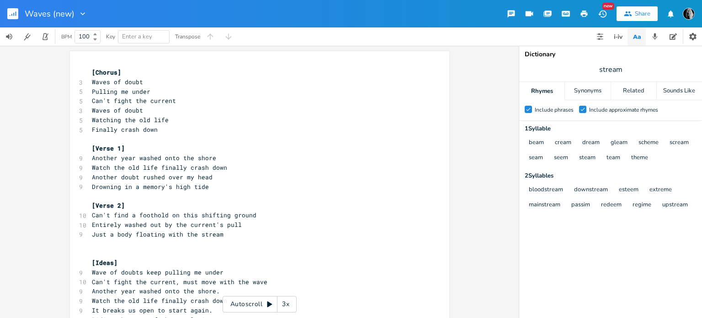
click at [232, 235] on pre "Just a body floating with the stream" at bounding box center [255, 234] width 330 height 10
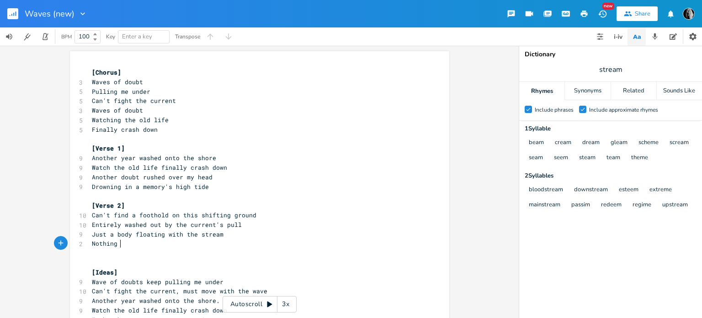
scroll to position [0, 23]
type textarea "Nothing else but voiceless"
type textarea "s scream"
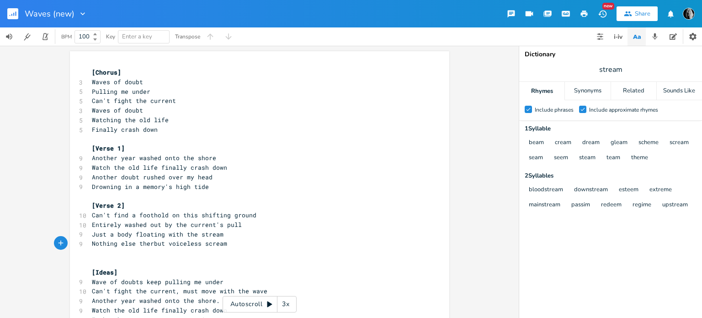
type textarea "there"
click at [245, 250] on pre "​" at bounding box center [255, 253] width 330 height 10
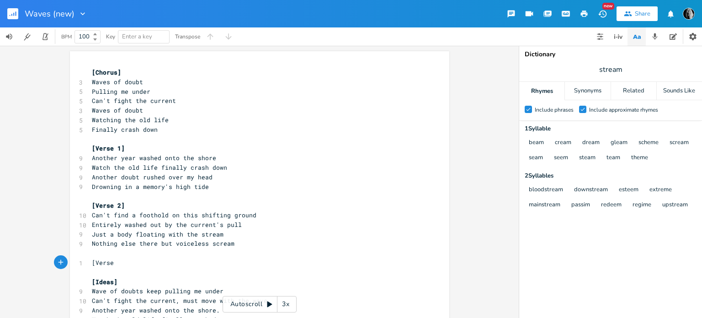
scroll to position [0, 22]
type textarea "[Verse 3]"
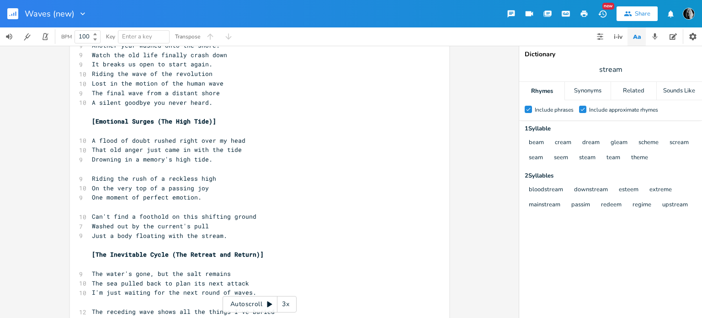
scroll to position [366, 0]
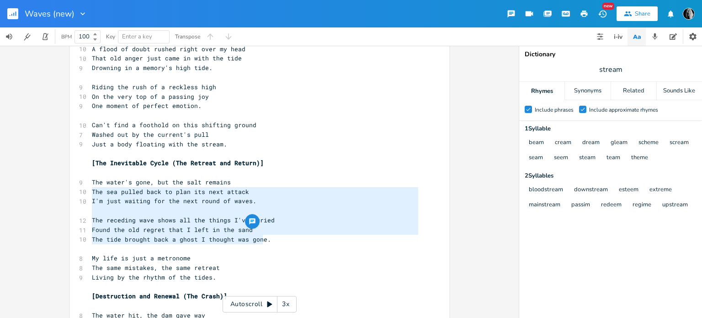
type textarea "The sea pulled back to plan its next attack I'm just waiting for the next round…"
drag, startPoint x: 89, startPoint y: 192, endPoint x: 264, endPoint y: 239, distance: 181.1
click at [264, 239] on div "[Chorus] 3 Waves of doubt 5 Pulling me under 5 Can't fight the current 3 Waves …" at bounding box center [255, 167] width 330 height 931
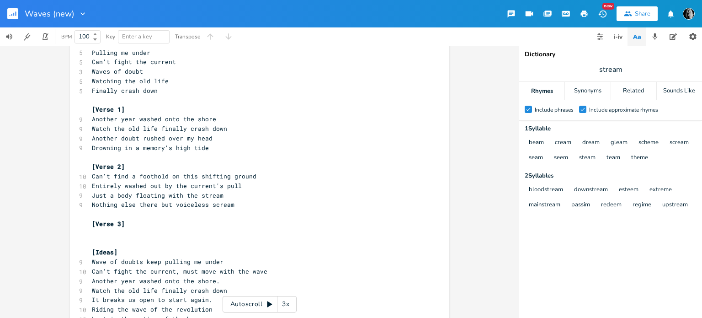
scroll to position [46, 0]
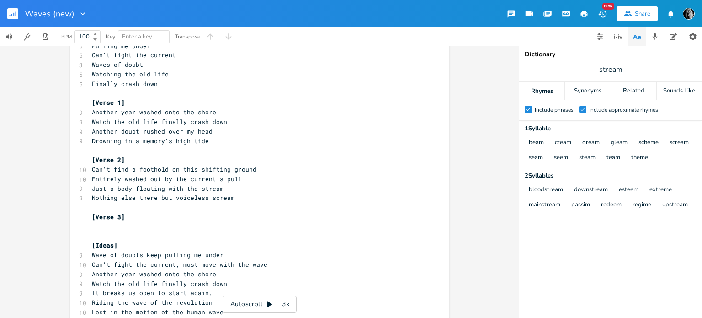
click at [148, 228] on pre "​" at bounding box center [255, 227] width 330 height 10
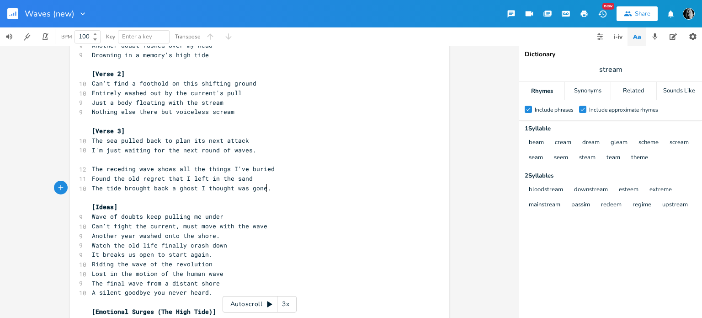
scroll to position [137, 0]
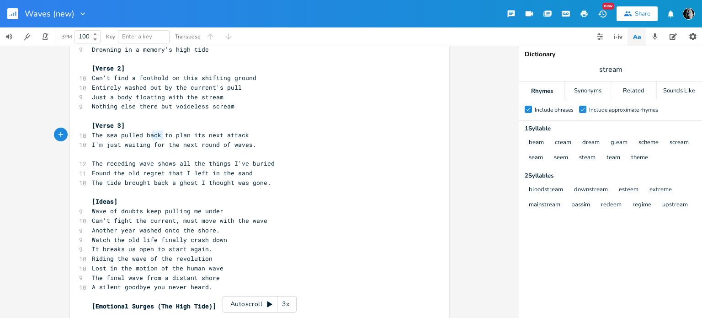
type textarea "to plan its next attack I'm just waiting"
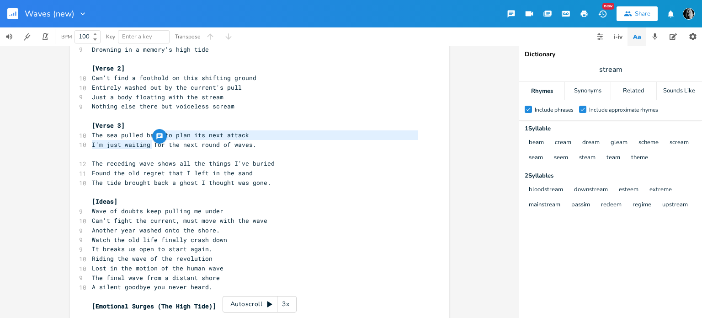
drag, startPoint x: 161, startPoint y: 135, endPoint x: 149, endPoint y: 143, distance: 13.8
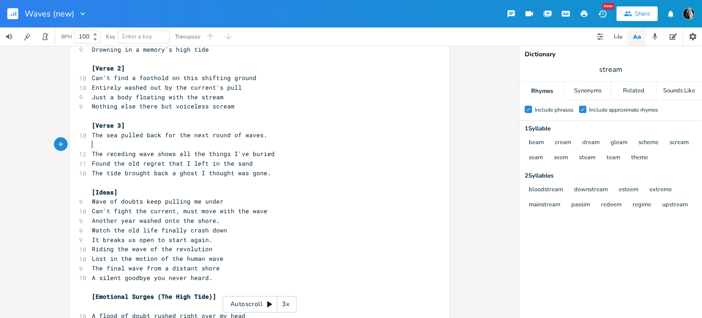
click at [121, 146] on pre "​" at bounding box center [255, 145] width 330 height 10
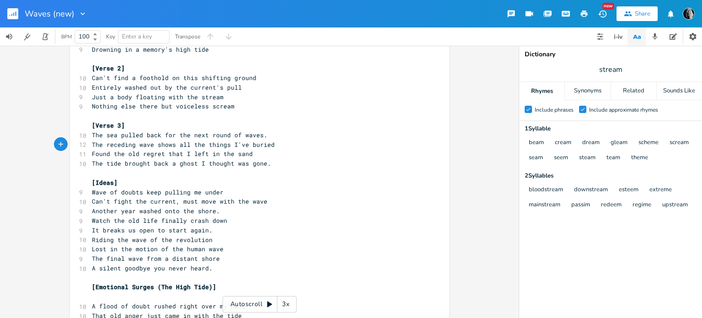
click at [260, 136] on pre "The sea pulled back for the next round of waves." at bounding box center [255, 135] width 330 height 10
drag, startPoint x: 172, startPoint y: 145, endPoint x: 90, endPoint y: 145, distance: 81.3
click at [92, 145] on span "The receding wave shows all the things I've buried" at bounding box center [183, 144] width 183 height 8
type textarea "Showing"
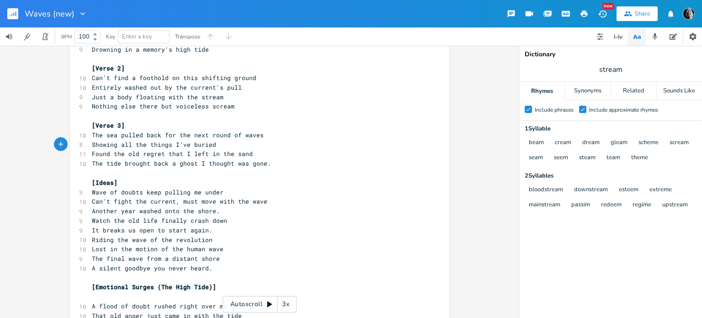
click at [220, 146] on pre "Showing all the things I've buried" at bounding box center [255, 145] width 330 height 10
type textarea "deep"
click at [267, 164] on pre "The tide brought back a ghost I thought was gone." at bounding box center [255, 164] width 330 height 10
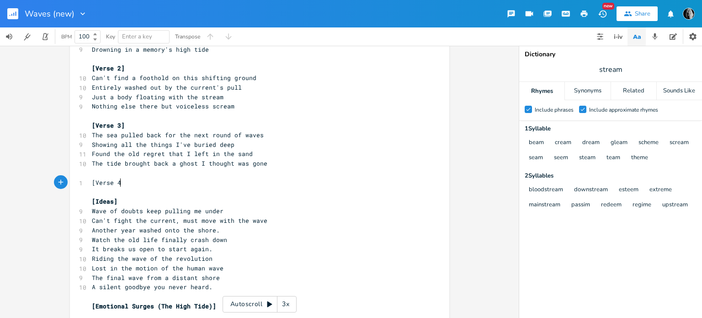
scroll to position [0, 22]
type textarea "[Verse 4]"
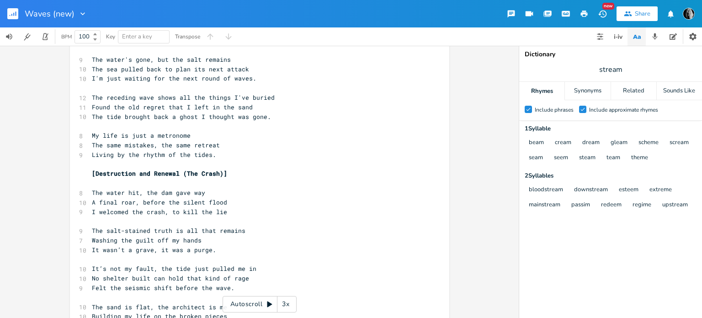
scroll to position [548, 0]
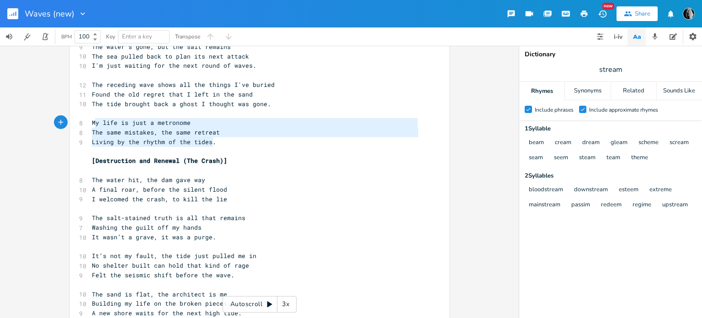
type textarea "My life is just a metronome The same mistakes, the same retreat Living by the r…"
drag, startPoint x: 215, startPoint y: 144, endPoint x: 89, endPoint y: 124, distance: 127.8
click at [90, 124] on div "[Chorus] 3 Waves of doubt 5 Pulling me under 5 Can't fight the current 3 Waves …" at bounding box center [255, 8] width 330 height 979
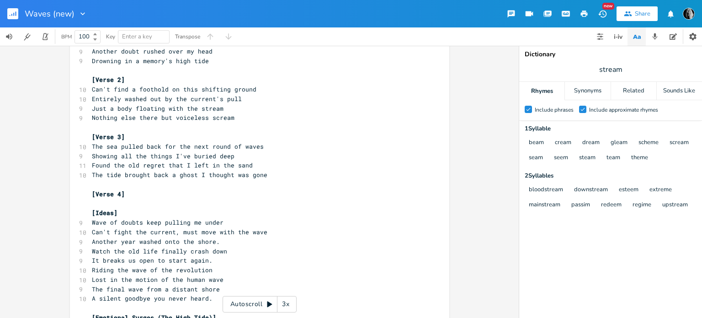
scroll to position [137, 0]
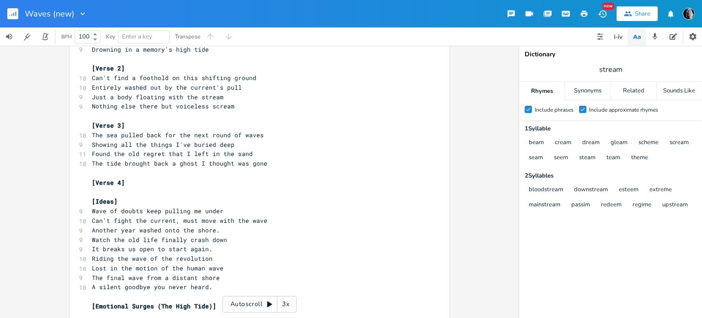
click at [149, 184] on pre "[Verse 4]" at bounding box center [255, 183] width 330 height 10
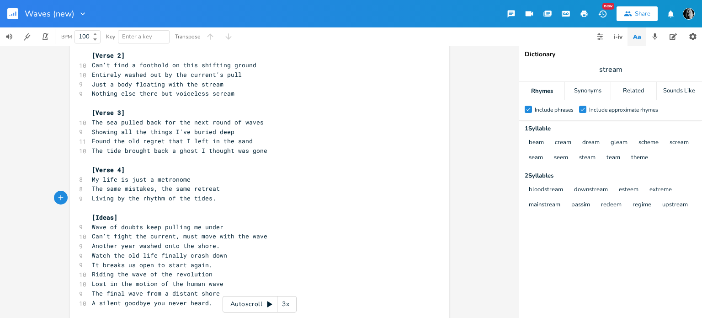
scroll to position [136, 0]
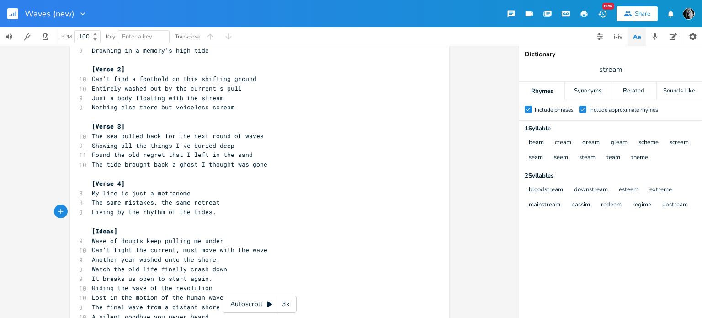
click at [201, 212] on span "Living by the rhythm of the tides." at bounding box center [154, 211] width 124 height 8
type textarea "tides"
click at [612, 74] on input "stream" at bounding box center [610, 69] width 23 height 10
type input "tide"
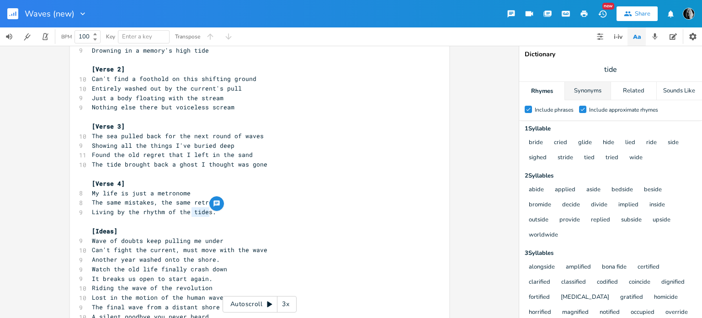
click at [586, 92] on div "Synonyms" at bounding box center [587, 91] width 45 height 18
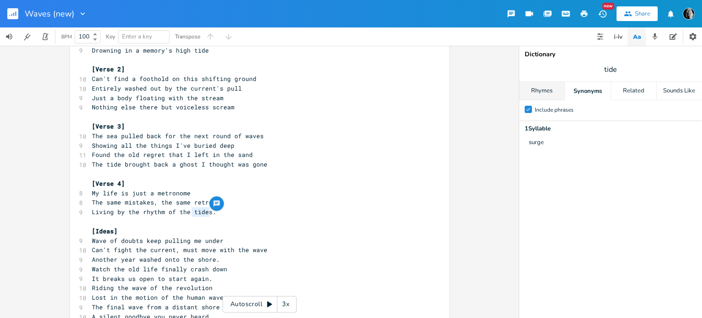
click at [542, 89] on div "Rhymes" at bounding box center [541, 91] width 45 height 18
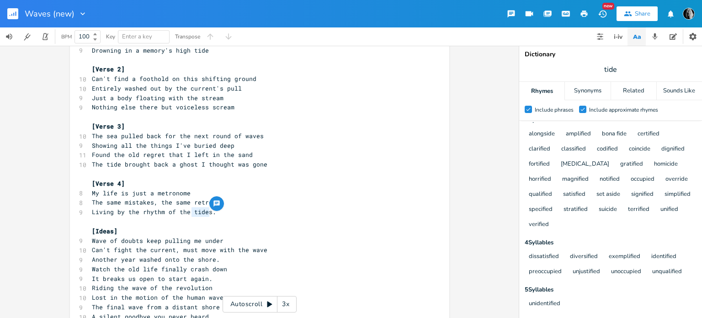
scroll to position [0, 0]
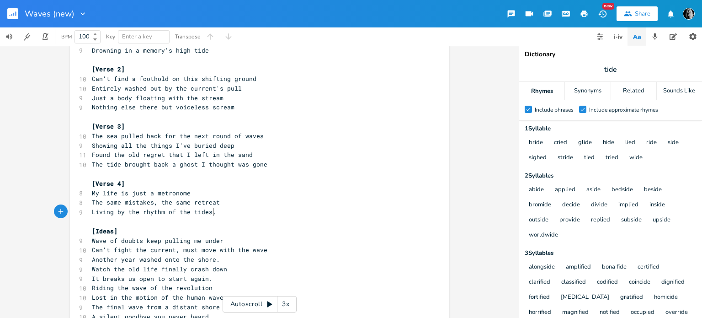
click at [228, 216] on pre "Living by the rhythm of the tides." at bounding box center [255, 212] width 330 height 10
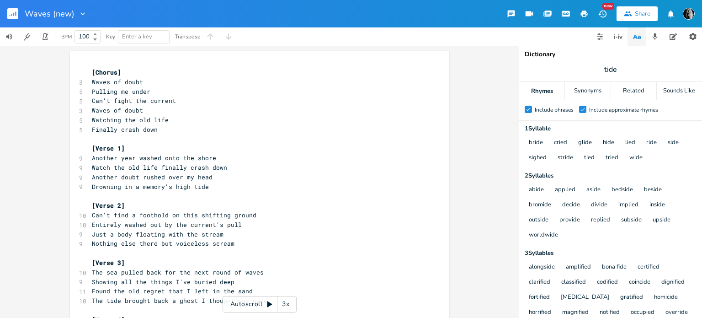
click at [172, 244] on span "Nothing else there but voiceless scream" at bounding box center [163, 243] width 143 height 8
type textarea "my"
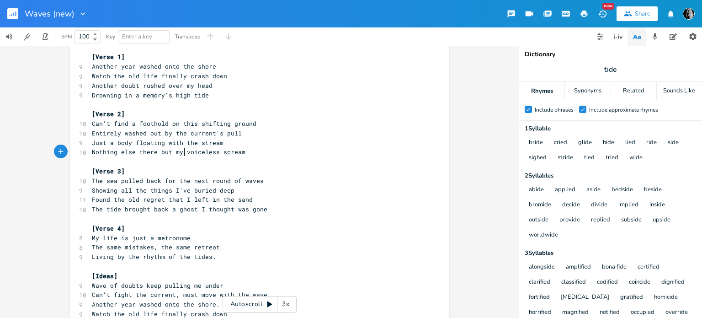
scroll to position [137, 0]
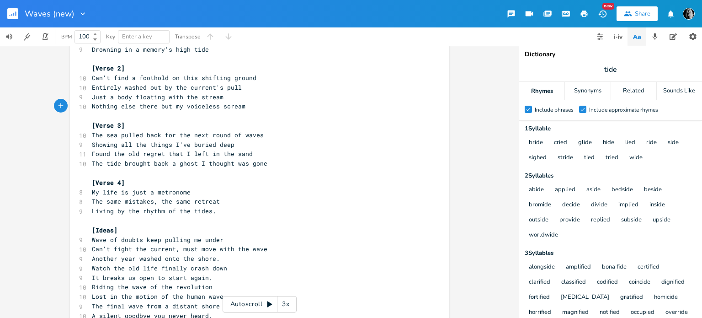
click at [224, 211] on pre "Living by the rhythm of the tides." at bounding box center [255, 211] width 330 height 10
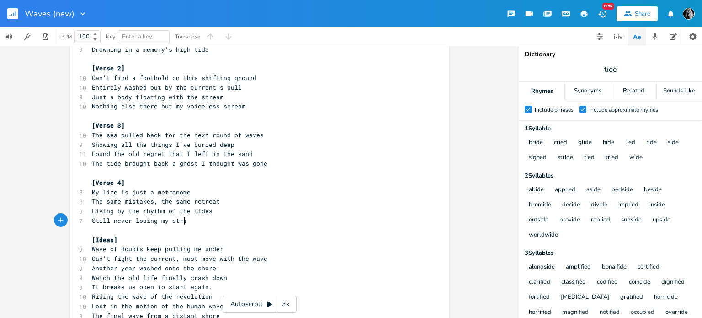
scroll to position [0, 65]
type textarea "Still never losing my stride"
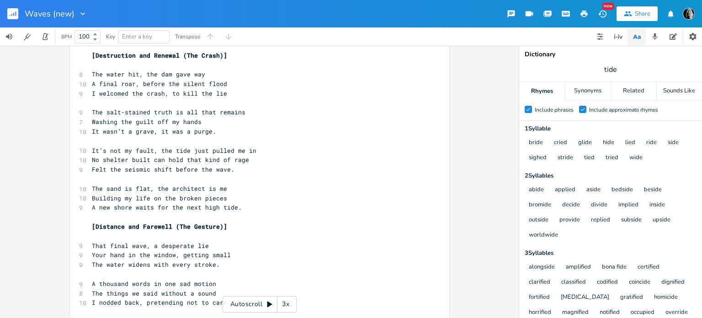
scroll to position [685, 0]
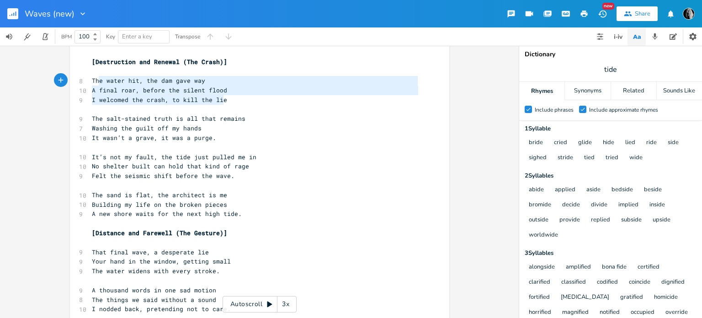
type textarea "The water hit, the dam gave way A final roar, before the silent flood I welcome…"
drag, startPoint x: 228, startPoint y: 100, endPoint x: 90, endPoint y: 77, distance: 140.0
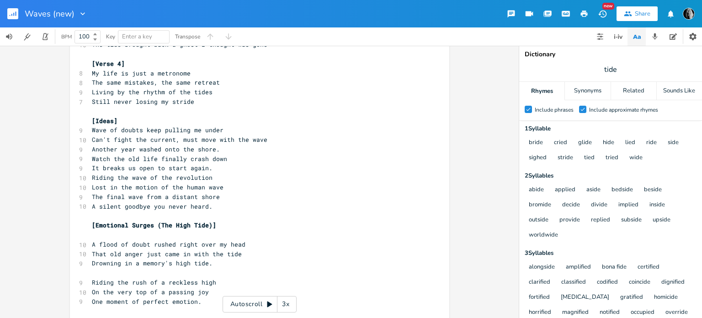
scroll to position [274, 0]
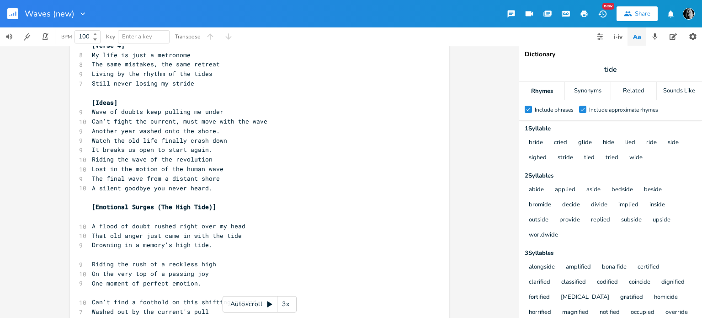
click at [210, 83] on pre "Still never losing my stride" at bounding box center [255, 84] width 330 height 10
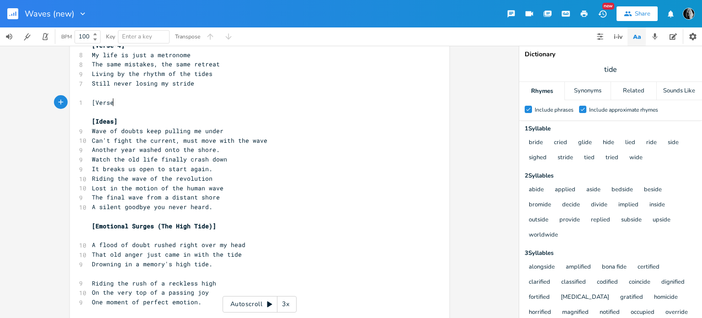
scroll to position [0, 18]
type textarea "[Verse 5]"
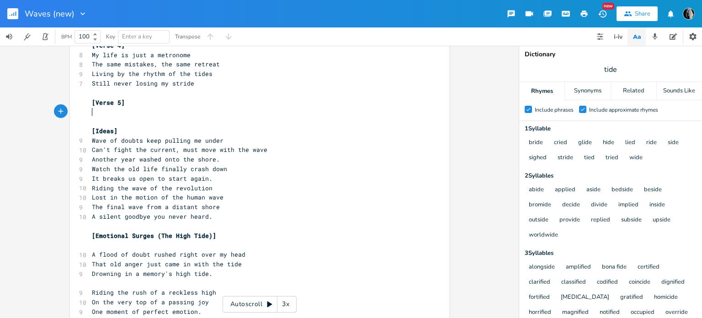
type textarea "v"
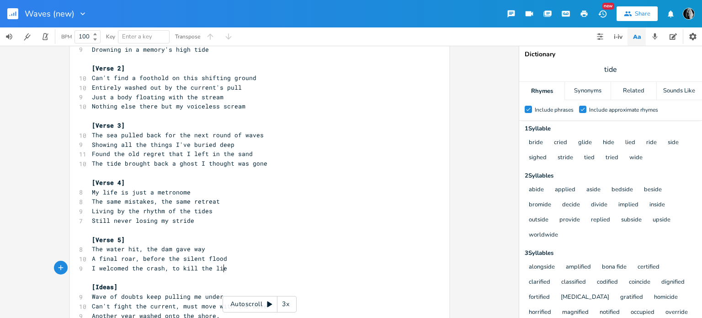
scroll to position [183, 0]
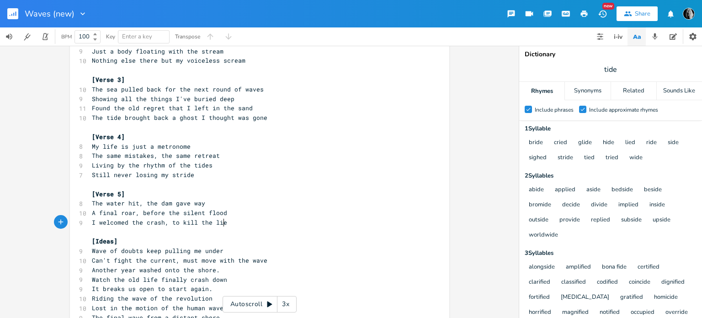
click at [92, 203] on span "The water hit, the dam gave way" at bounding box center [148, 203] width 113 height 8
type textarea "Finally t"
type textarea "At last"
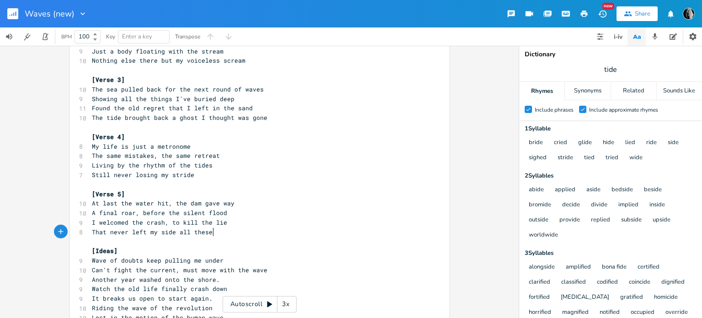
scroll to position [0, 89]
type textarea "That never left my side all these years"
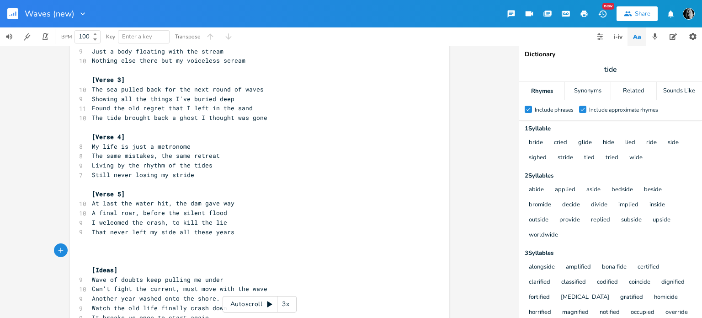
scroll to position [0, 2]
type textarea "[Verse 6]"
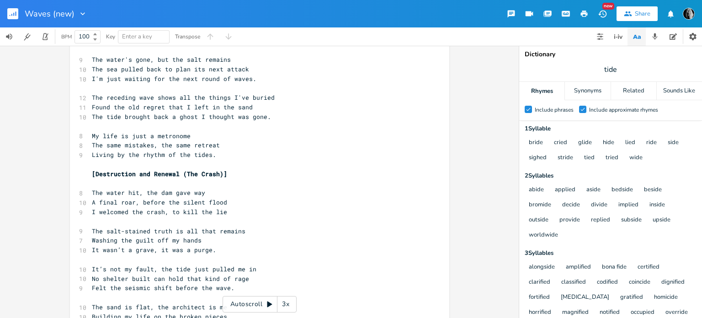
scroll to position [685, 0]
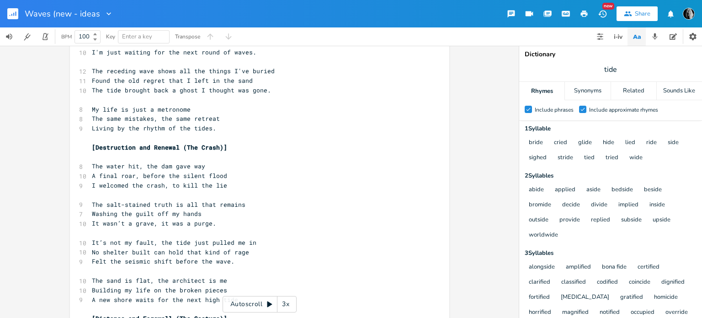
type input "Waves (new - ideas)"
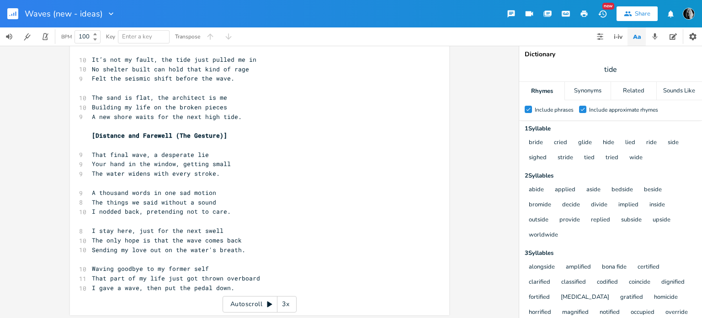
scroll to position [0, 0]
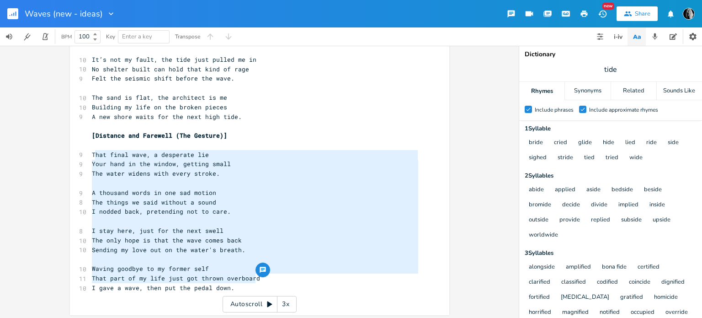
type textarea "That final wave, a desperate lie Your hand in the window, getting small The wat…"
drag, startPoint x: 255, startPoint y: 277, endPoint x: 90, endPoint y: 159, distance: 203.4
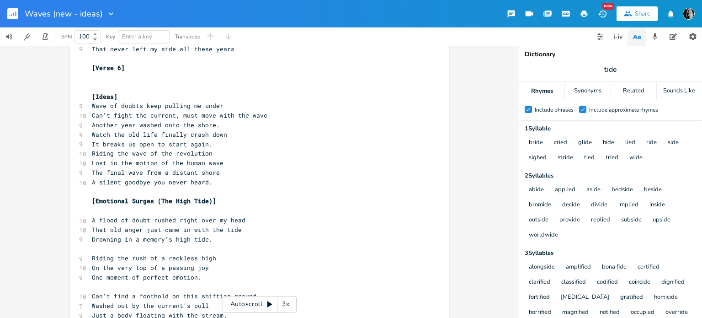
scroll to position [320, 0]
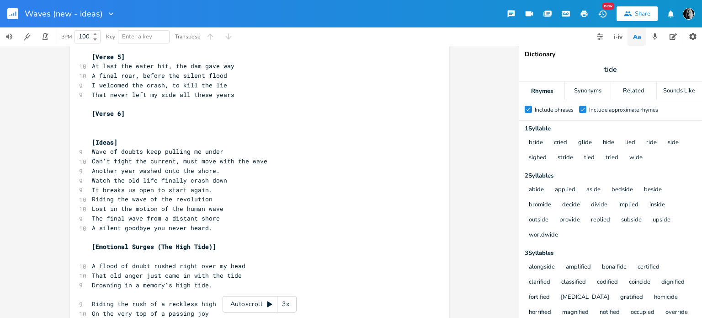
click at [100, 123] on pre "​" at bounding box center [255, 123] width 330 height 10
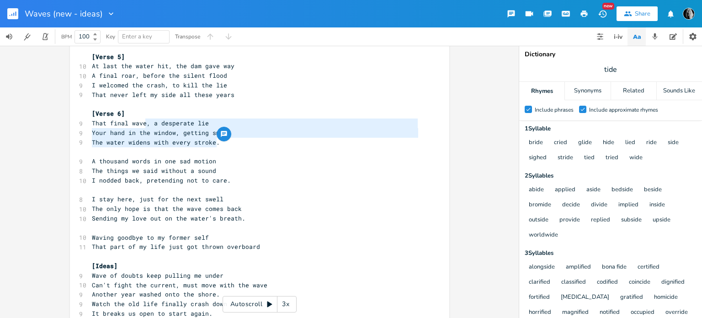
type textarea ", a desperate lie Your hand in the window, getting small The water widens with …"
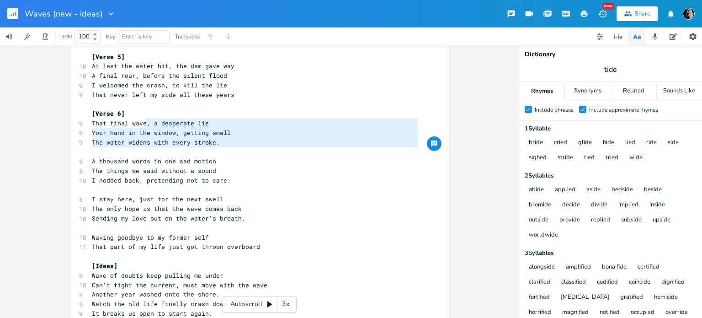
drag, startPoint x: 143, startPoint y: 124, endPoint x: 219, endPoint y: 155, distance: 82.8
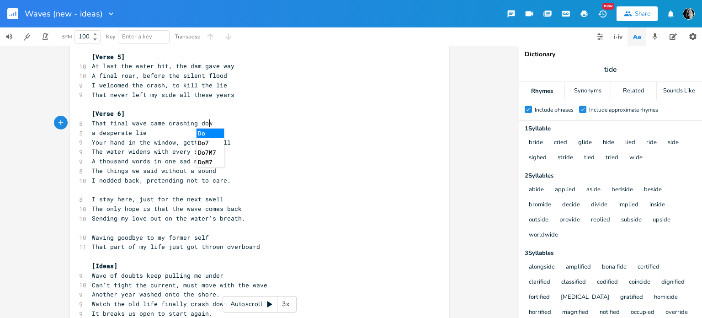
type textarea "came crashing down"
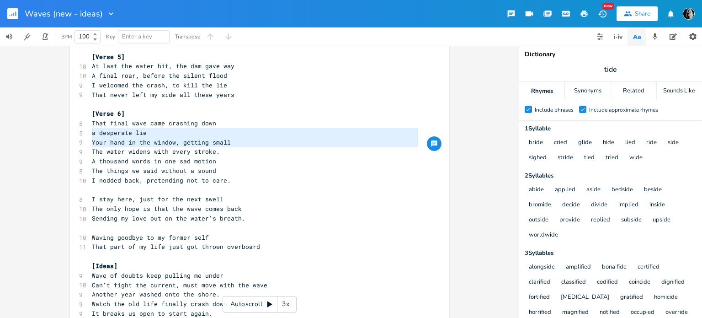
type textarea "a desperate lie Your hand in the window, getting small The water widens with ev…"
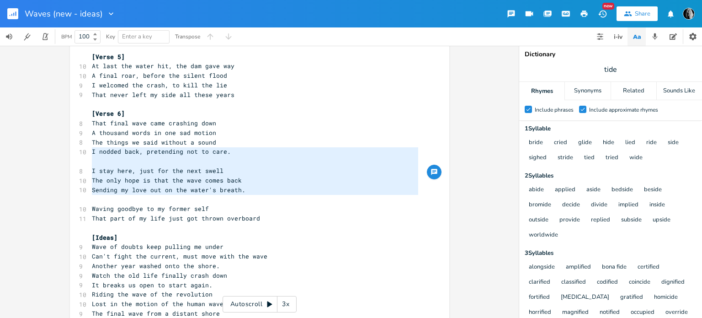
type textarea "I nodded back, pretending not to care. I stay here, just for the next swell The…"
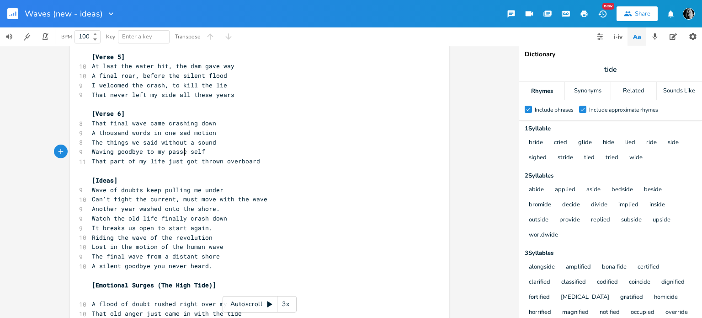
type textarea "passed"
type textarea "That part of my life just got thrown overboard"
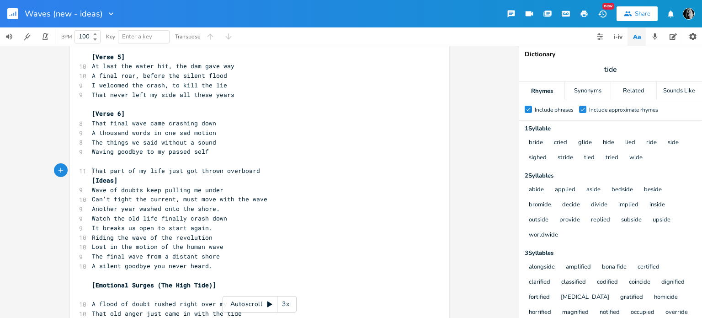
type textarea "That part of my life just got thrown overboard"
click at [234, 153] on pre "Waving goodbye to my passed self" at bounding box center [255, 152] width 330 height 10
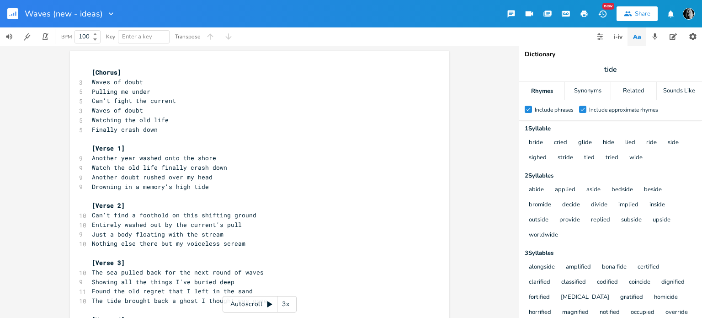
click at [92, 71] on span "[Chorus]" at bounding box center [106, 72] width 29 height 8
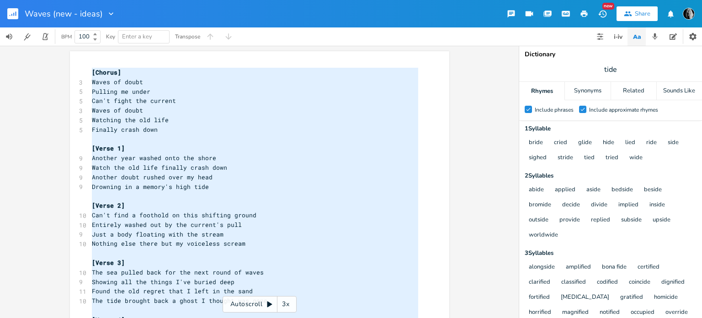
type textarea "[Chorus] Waves of doubt Pulling me under Can't fight the current Waves of doubt…"
click at [13, 15] on rect "button" at bounding box center [12, 13] width 11 height 11
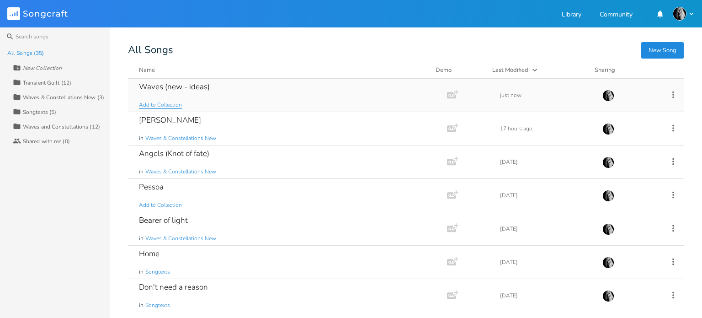
click at [168, 104] on span "Add to Collection" at bounding box center [160, 105] width 43 height 8
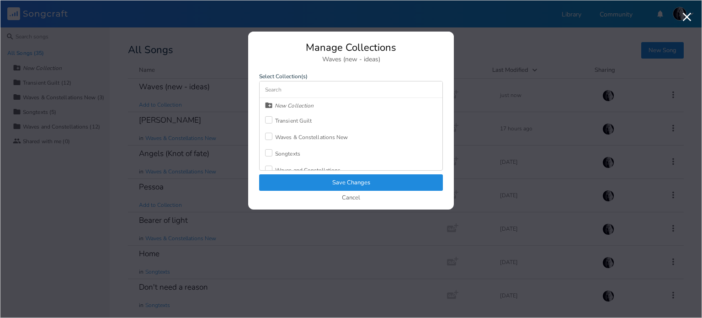
click at [270, 134] on div at bounding box center [268, 136] width 7 height 7
click at [319, 177] on button "Save Changes" at bounding box center [351, 182] width 184 height 16
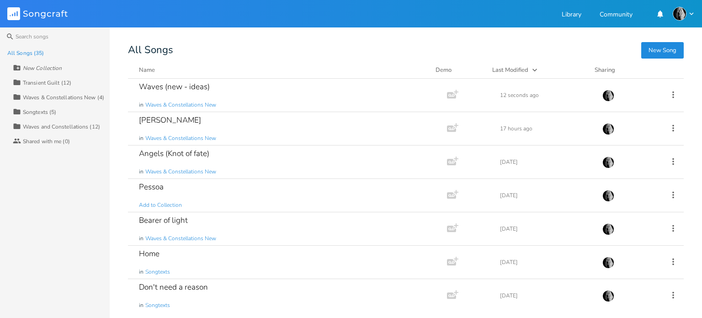
click at [662, 52] on button "New Song" at bounding box center [662, 50] width 43 height 16
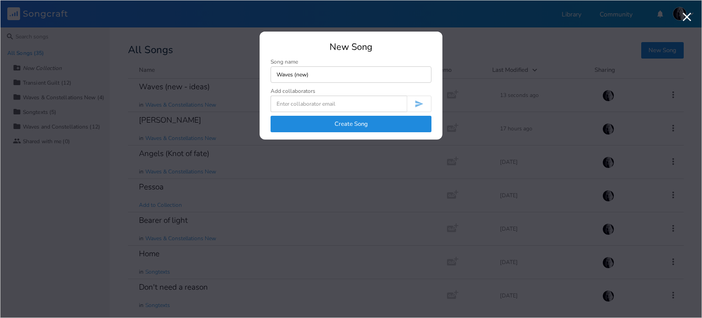
type input "Waves (new)"
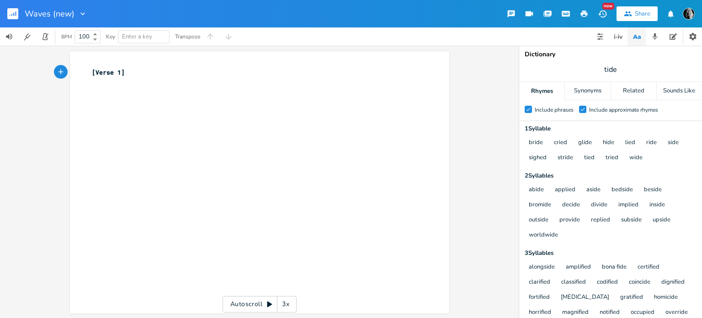
type textarea "[Verse 1]"
paste textarea
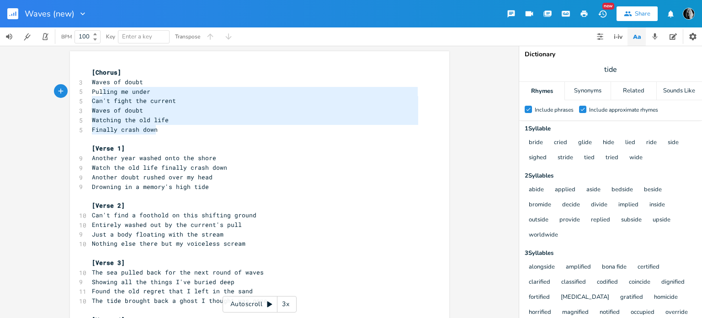
type textarea "[Chorus] Waves of doubt Pulling me under Can't fight the current Waves of doubt…"
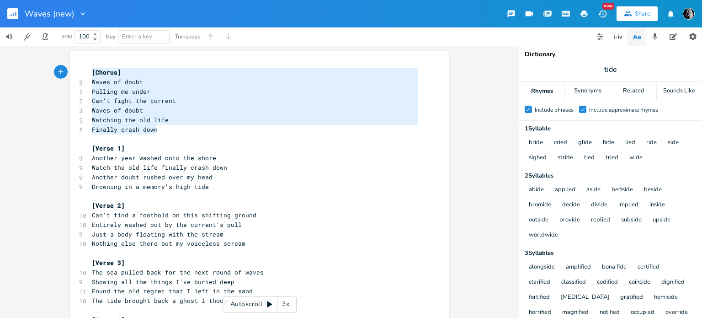
drag, startPoint x: 162, startPoint y: 133, endPoint x: 78, endPoint y: 69, distance: 105.7
click at [78, 69] on div "[Chorus] Waves of doubt Pulling me under Can't fight the current Waves of doubt…" at bounding box center [259, 274] width 379 height 447
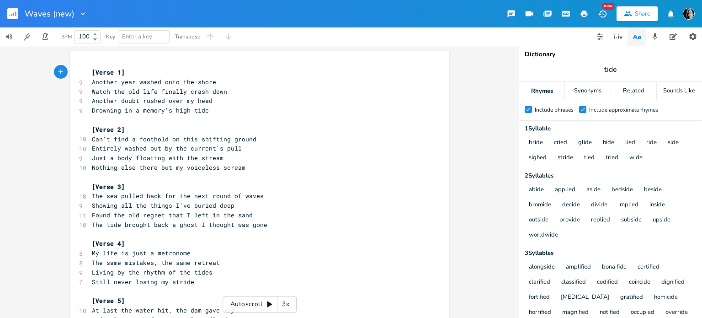
click at [249, 169] on pre "Nothing else there but my voiceless scream" at bounding box center [255, 168] width 330 height 10
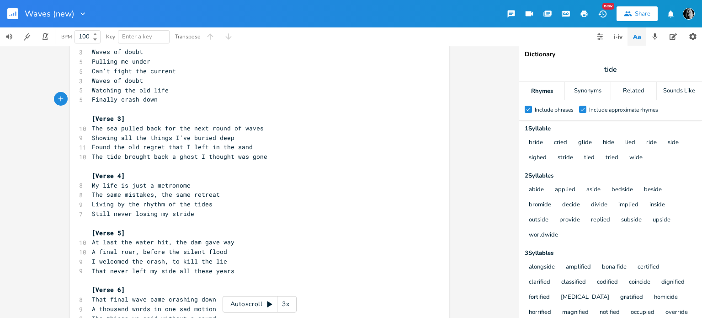
scroll to position [186, 0]
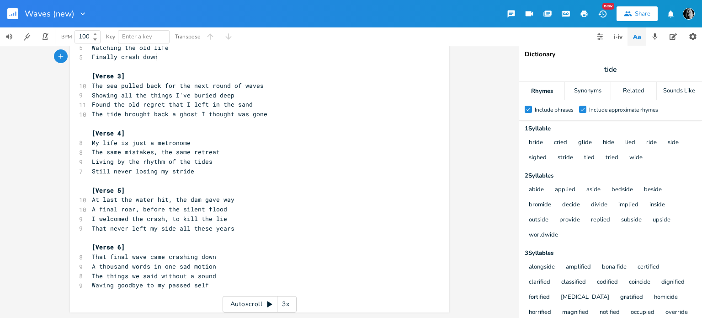
click at [248, 176] on pre "​" at bounding box center [255, 181] width 330 height 10
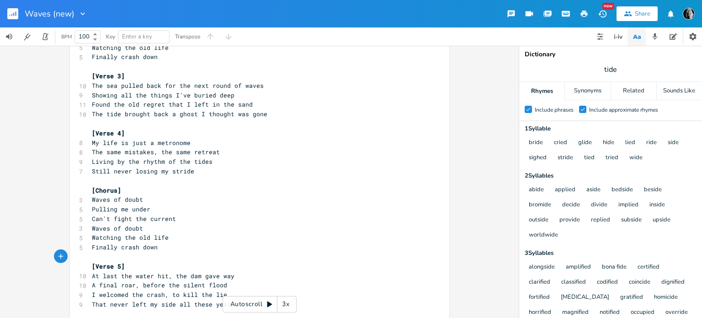
scroll to position [262, 0]
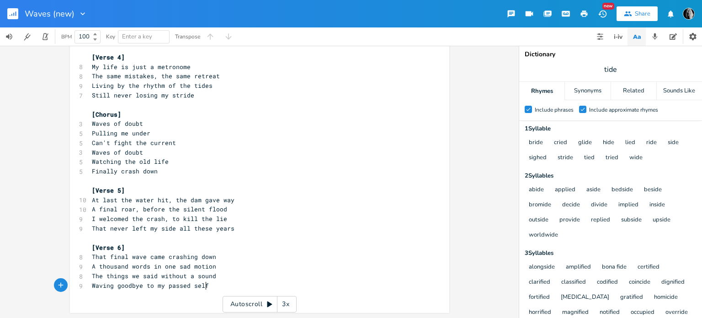
click at [215, 287] on pre "Waving goodbye to my passed self" at bounding box center [255, 286] width 330 height 10
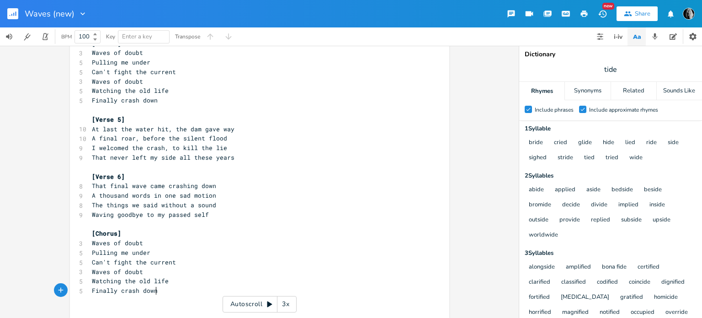
click at [92, 244] on span "Waves of doubt" at bounding box center [117, 243] width 51 height 8
type textarea "No more w"
drag, startPoint x: 90, startPoint y: 262, endPoint x: 106, endPoint y: 262, distance: 16.5
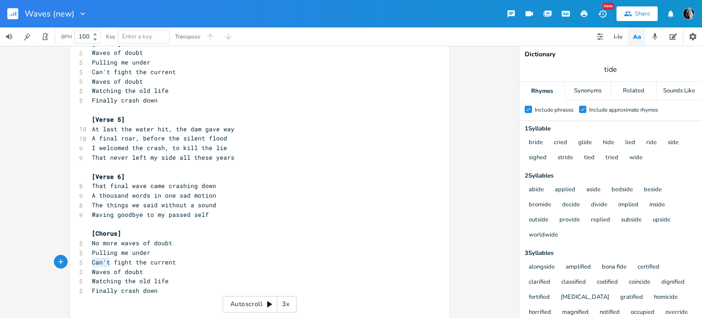
click at [106, 262] on span "Can't fight the current" at bounding box center [134, 262] width 84 height 8
type textarea "Now I"
type textarea "No more"
drag, startPoint x: 119, startPoint y: 242, endPoint x: 87, endPoint y: 241, distance: 32.0
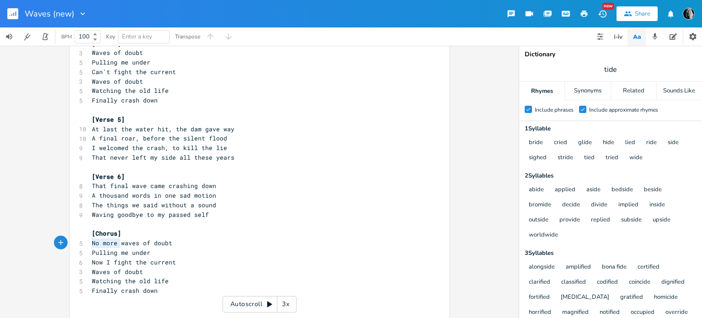
click at [90, 241] on pre "No more waves of doubt" at bounding box center [255, 243] width 330 height 10
click at [92, 271] on span "Waves of doubt" at bounding box center [117, 271] width 51 height 8
paste textarea "w"
type textarea "w"
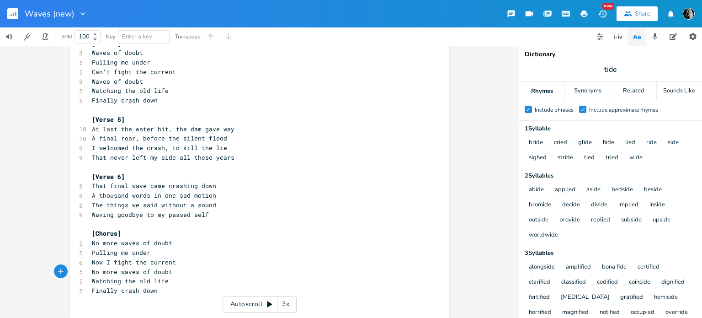
click at [125, 281] on span "Watching the old life" at bounding box center [130, 280] width 77 height 8
type textarea "new"
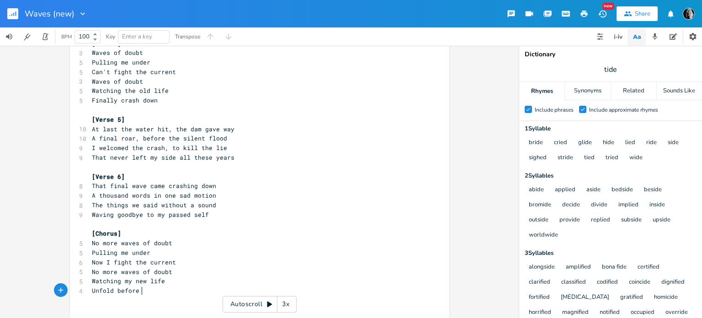
type textarea "Unfold before me"
click at [95, 233] on span "[Chorus]" at bounding box center [106, 233] width 29 height 8
type textarea "Alternate"
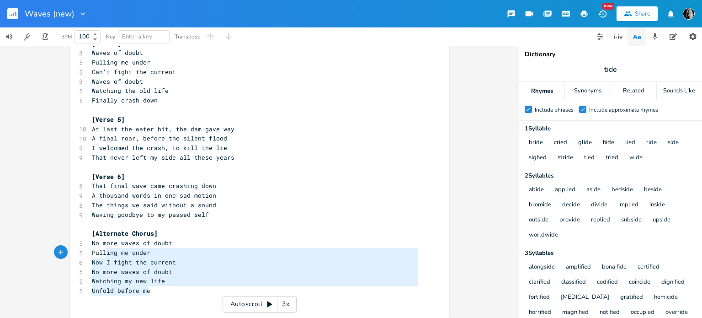
type textarea "No more waves of doubt Pulling me under Now I fight the current No more waves o…"
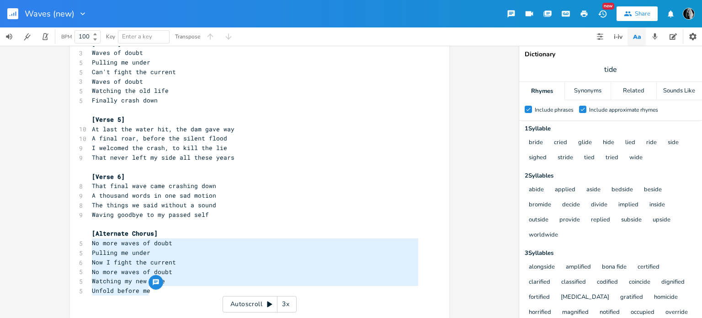
drag, startPoint x: 156, startPoint y: 290, endPoint x: 90, endPoint y: 244, distance: 80.9
click at [90, 244] on div "[Verse 1] 9 Another year washed onto the shore 9 Watch the old life finally cra…" at bounding box center [255, 19] width 330 height 570
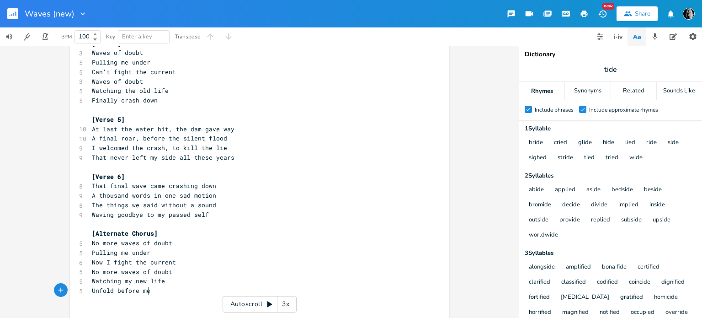
click at [173, 293] on pre "Unfold before me" at bounding box center [255, 291] width 330 height 10
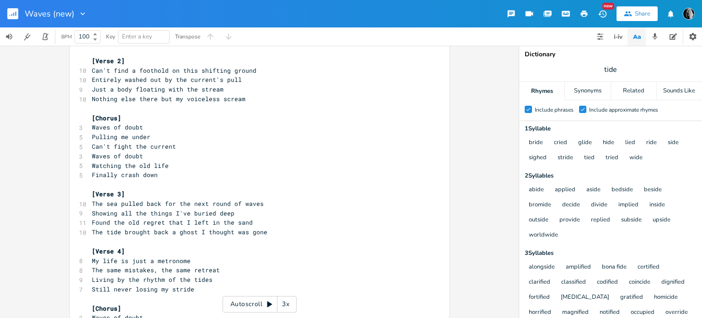
scroll to position [0, 0]
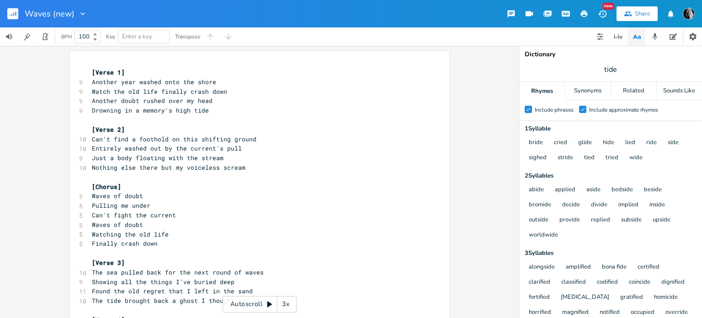
click at [17, 16] on rect "button" at bounding box center [12, 13] width 11 height 11
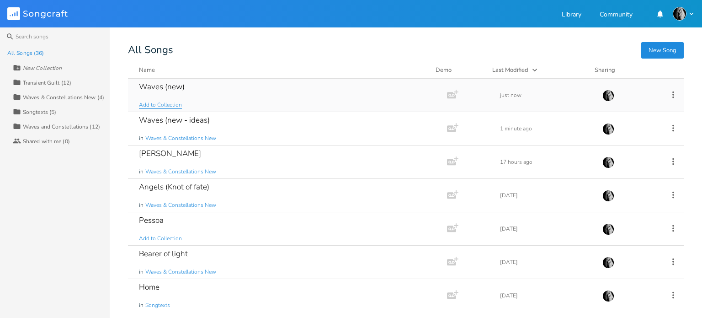
click at [158, 103] on span "Add to Collection" at bounding box center [160, 105] width 43 height 8
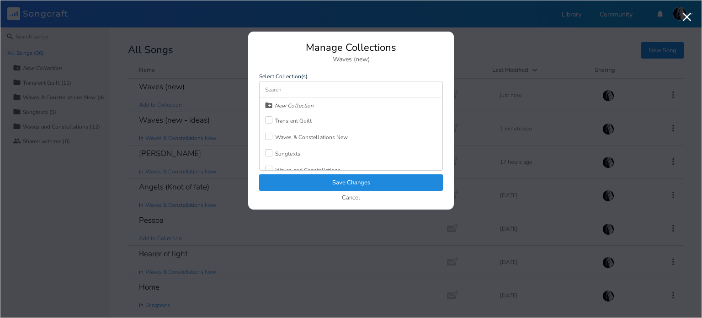
click at [270, 137] on div at bounding box center [268, 136] width 7 height 7
click at [324, 181] on button "Save Changes" at bounding box center [351, 182] width 184 height 16
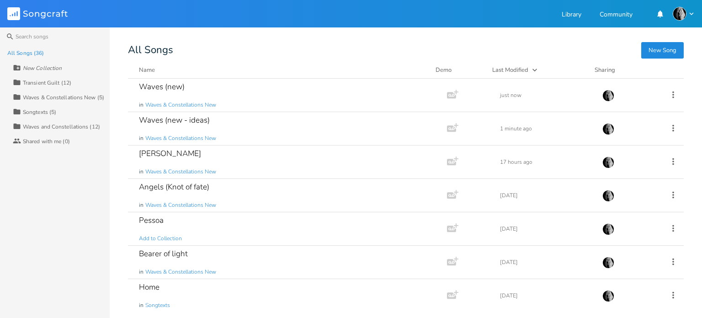
click at [42, 96] on div "Waves & Constellations New (5)" at bounding box center [63, 97] width 81 height 5
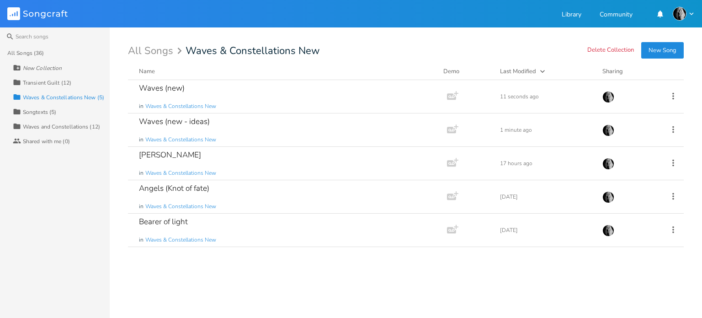
click at [143, 69] on div "Name" at bounding box center [147, 71] width 16 height 8
click at [175, 90] on div "Angels (Knot of fate)" at bounding box center [174, 88] width 70 height 8
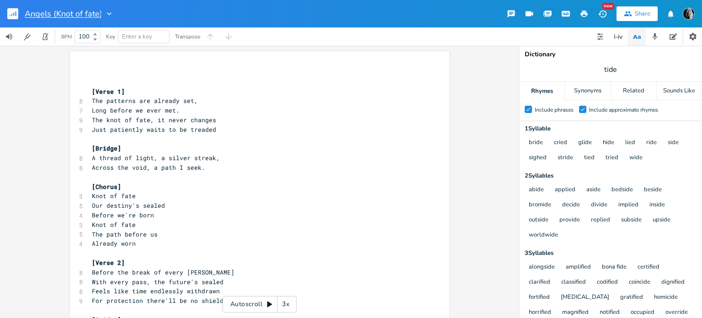
click at [48, 14] on input "Angels (Knot of fate)" at bounding box center [63, 14] width 76 height 8
type input "Knot of fate (Angels)"
click at [10, 15] on g "button" at bounding box center [12, 13] width 11 height 11
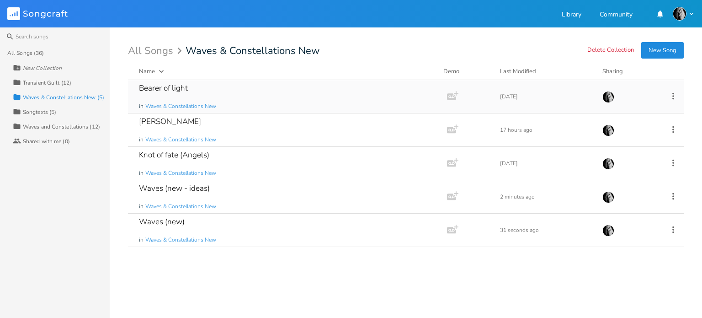
click at [285, 89] on div "Bearer of light in Waves & Constellations New" at bounding box center [285, 96] width 293 height 33
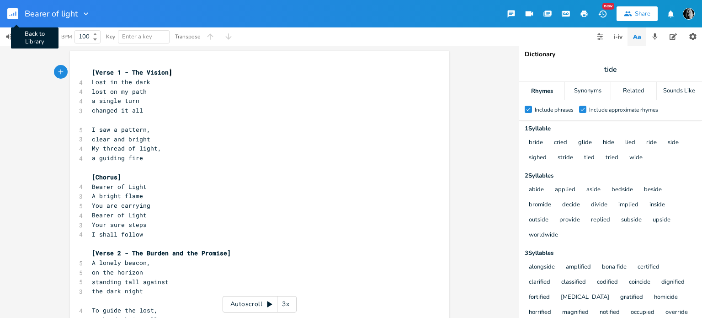
click at [17, 10] on rect "button" at bounding box center [12, 13] width 11 height 11
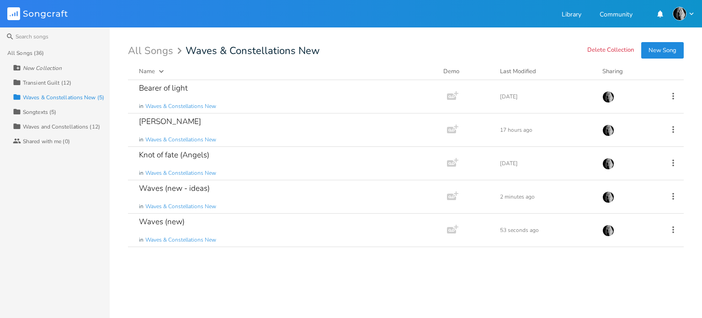
click at [32, 69] on div "New Collection" at bounding box center [42, 67] width 39 height 5
type input "Singles"
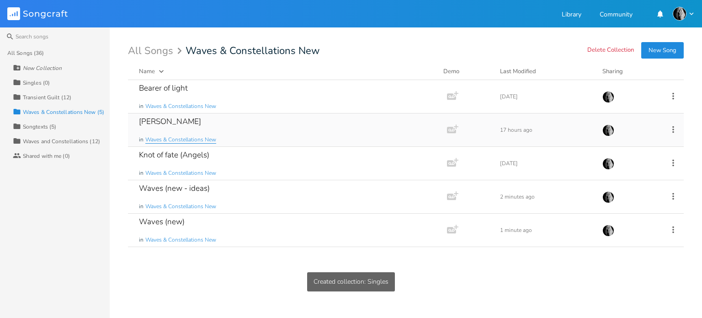
click at [200, 141] on span "Waves & Constellations New" at bounding box center [180, 140] width 71 height 8
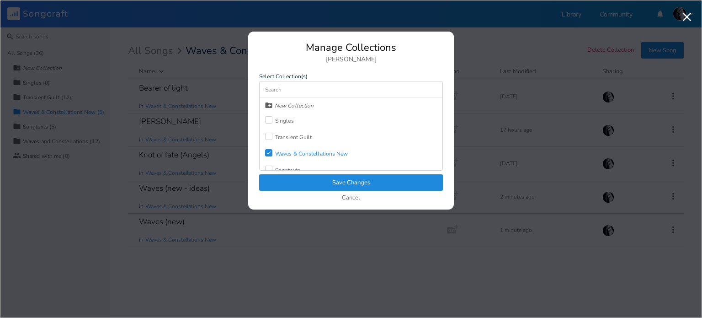
click at [272, 119] on label at bounding box center [270, 120] width 10 height 9
click at [270, 150] on icon "Check" at bounding box center [268, 152] width 5 height 5
click at [324, 180] on button "Save Changes" at bounding box center [351, 182] width 184 height 16
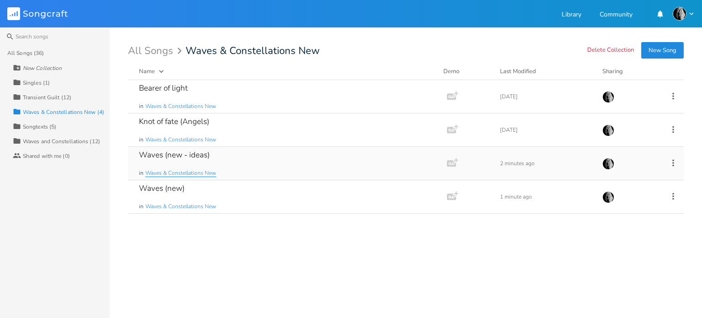
click at [160, 175] on span "Waves & Constellations New" at bounding box center [180, 173] width 71 height 8
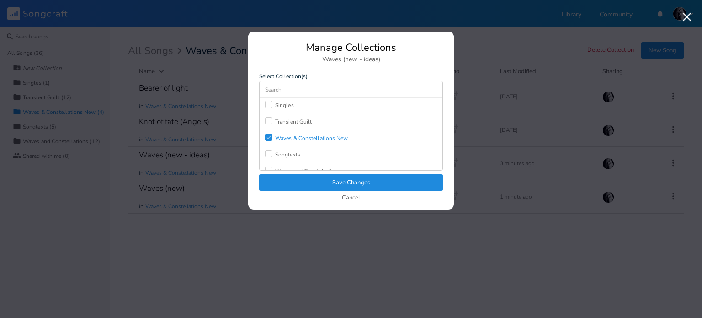
scroll to position [24, 0]
click at [268, 145] on div at bounding box center [268, 145] width 7 height 7
click at [267, 128] on icon "Check" at bounding box center [268, 128] width 5 height 5
click at [312, 178] on button "Save Changes" at bounding box center [351, 182] width 184 height 16
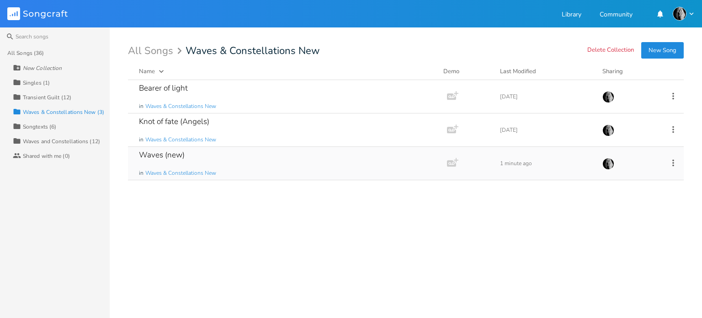
click at [179, 156] on div "Waves (new)" at bounding box center [162, 155] width 46 height 8
click at [194, 156] on div "Waves (new) in Waves & Constellations New" at bounding box center [285, 163] width 293 height 33
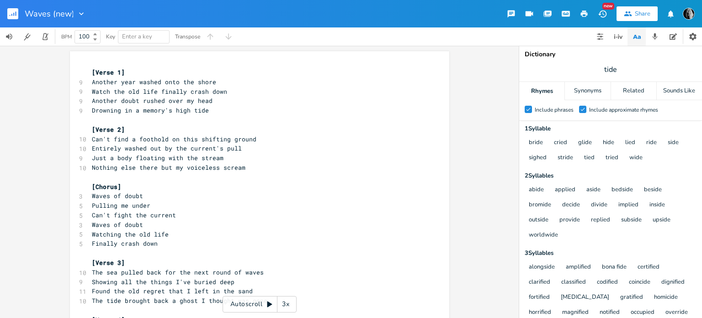
type input "Waves"
click at [14, 18] on rect "button" at bounding box center [12, 13] width 11 height 11
